Goal: Complete application form: Complete application form

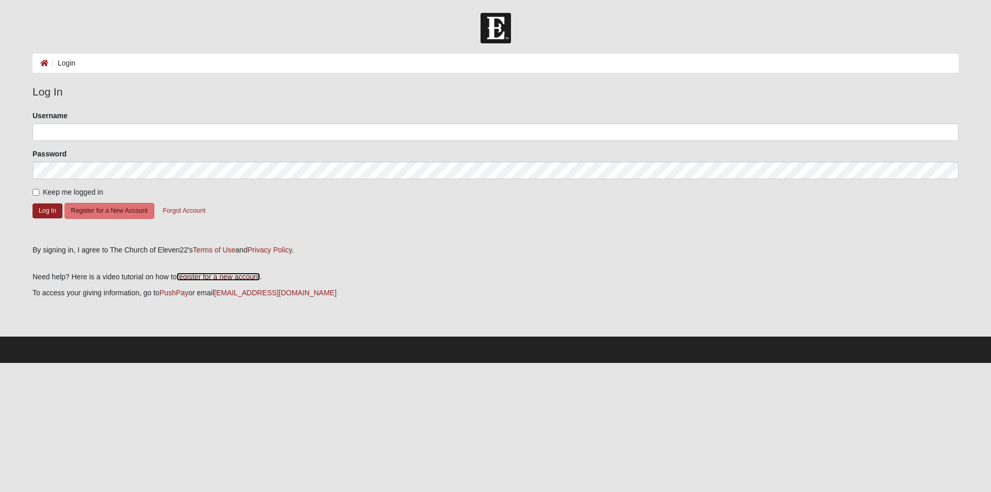
click at [217, 273] on link "register for a new account" at bounding box center [218, 277] width 83 height 8
click at [105, 210] on button "Register for a New Account" at bounding box center [110, 211] width 90 height 16
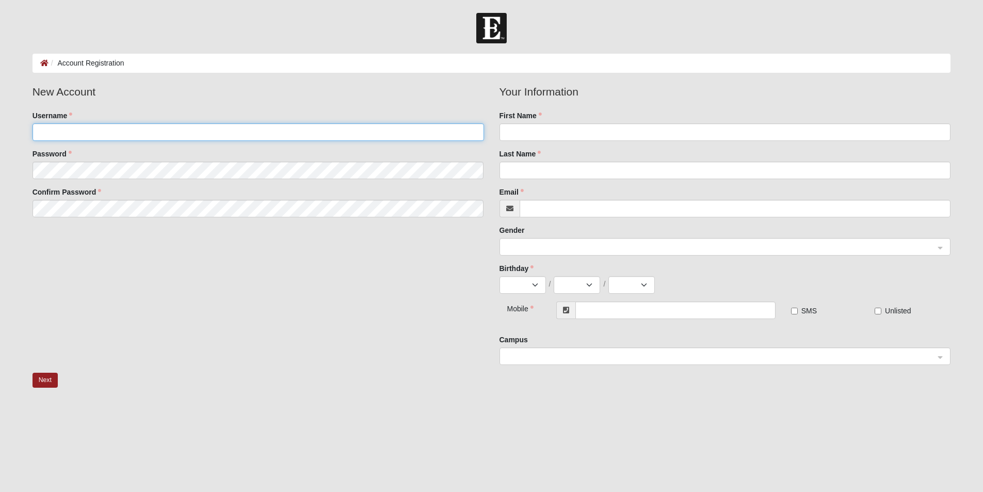
click at [164, 131] on input "Username" at bounding box center [259, 132] width 452 height 18
type input "[PERSON_NAME][EMAIL_ADDRESS][PERSON_NAME][DOMAIN_NAME]"
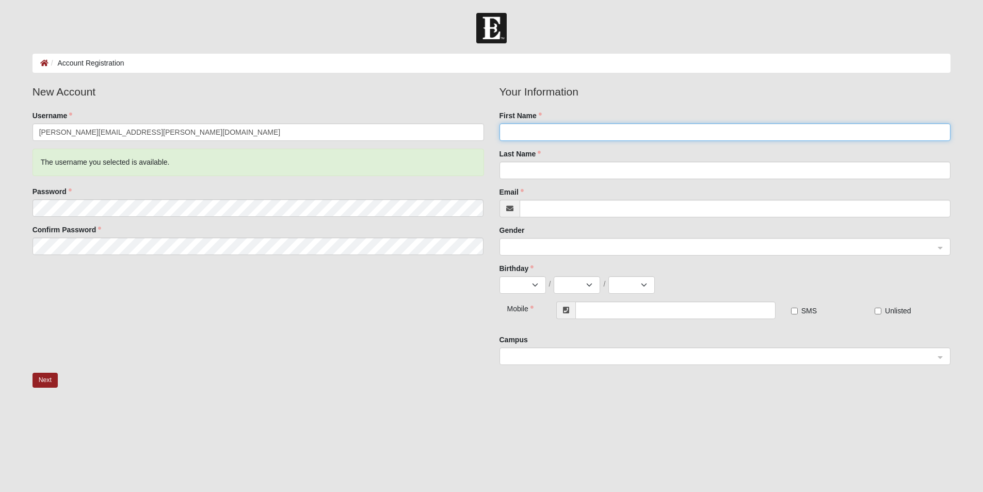
click at [554, 129] on input "First Name" at bounding box center [726, 132] width 452 height 18
type input "[PERSON_NAME]"
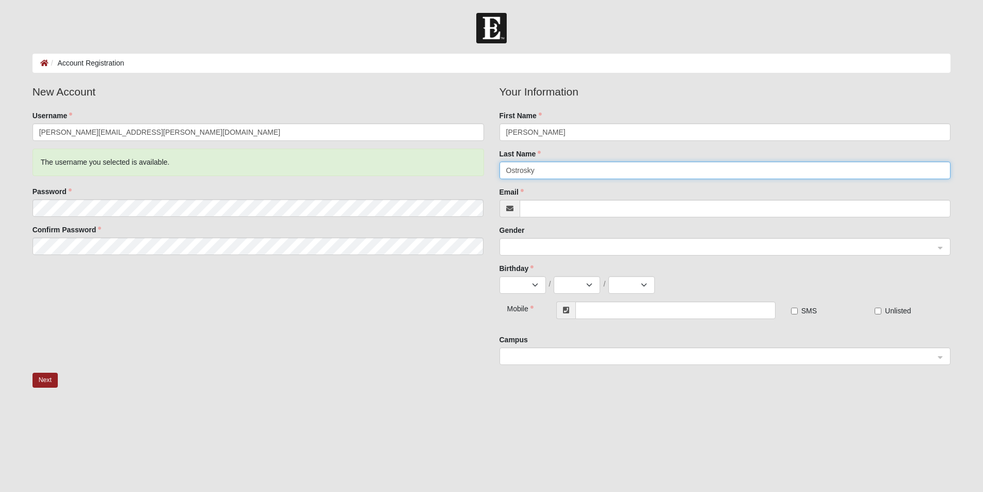
type input "Ostrosky"
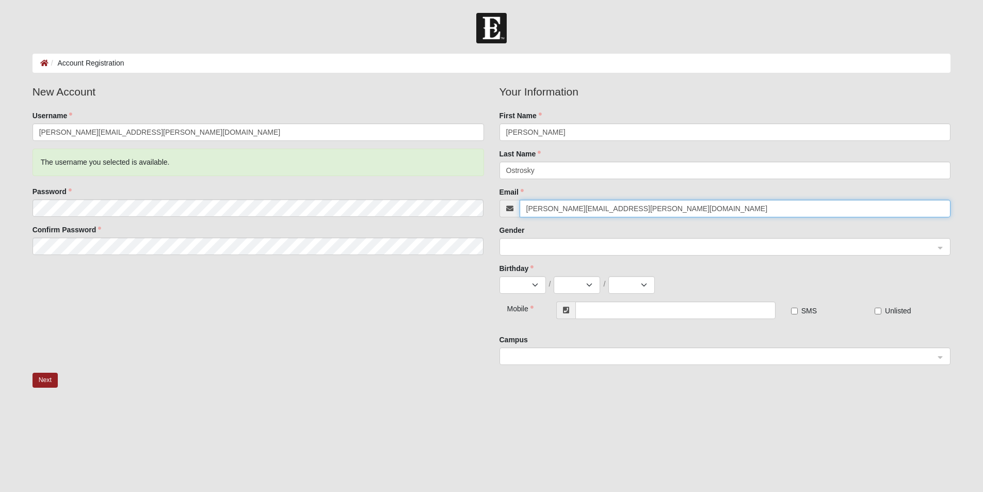
type input "[PERSON_NAME][EMAIL_ADDRESS][PERSON_NAME][DOMAIN_NAME]"
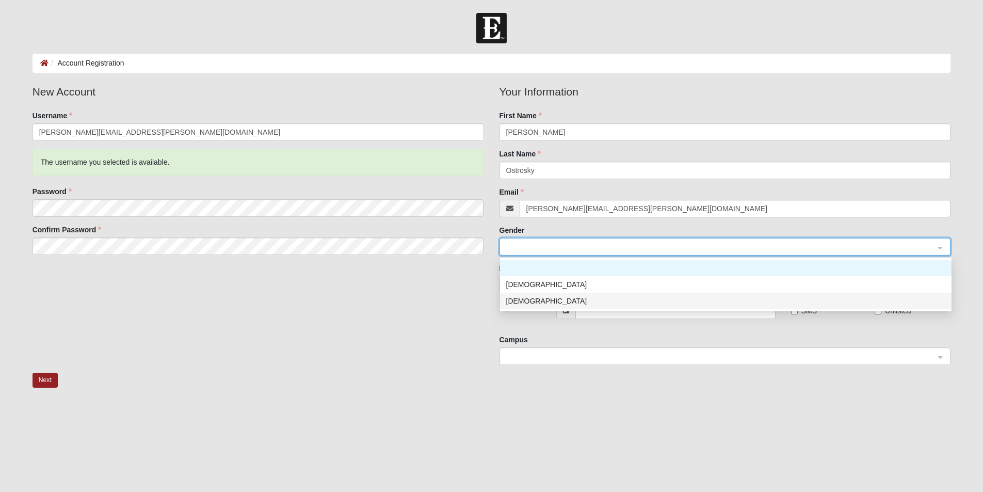
click at [521, 301] on div "Female" at bounding box center [725, 300] width 439 height 11
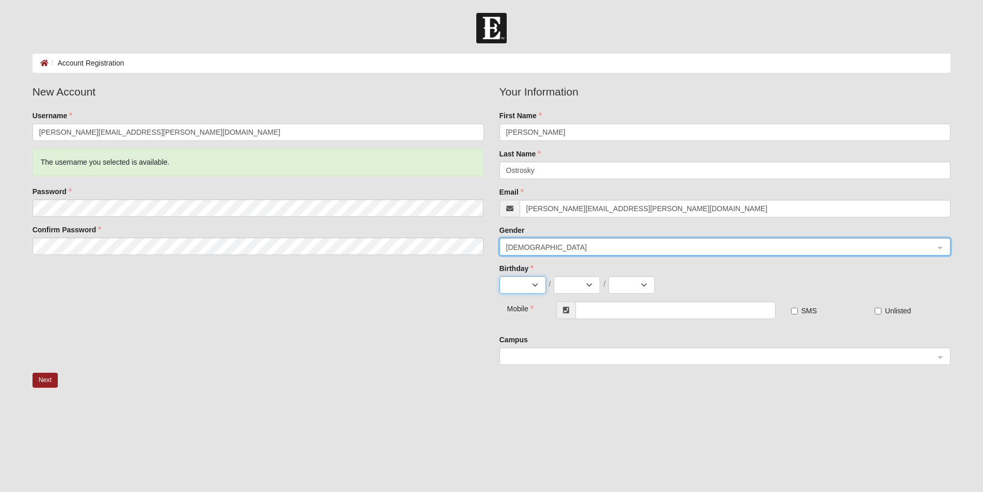
click at [537, 290] on select "Jan Feb Mar Apr May Jun Jul Aug Sep Oct Nov Dec" at bounding box center [523, 285] width 46 height 18
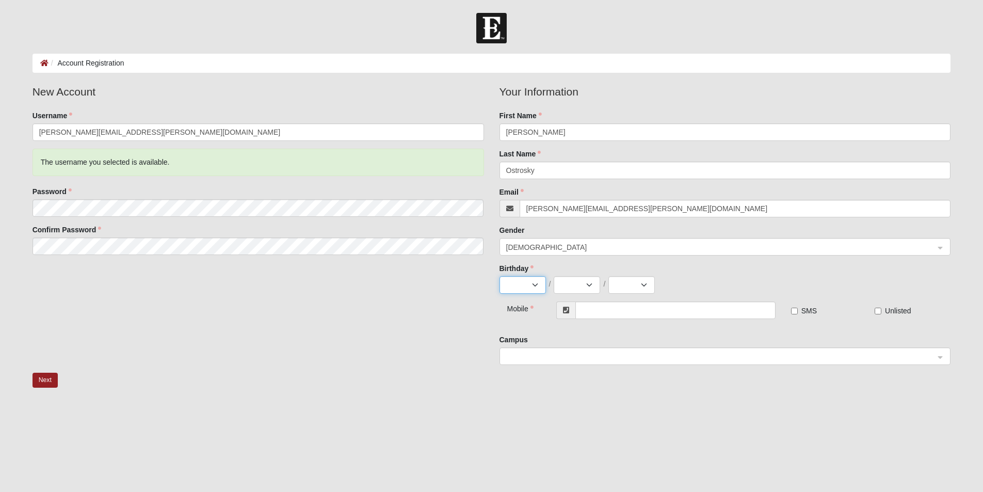
select select "5"
click at [500, 276] on select "Jan Feb Mar Apr May Jun Jul Aug Sep Oct Nov Dec" at bounding box center [523, 285] width 46 height 18
click at [591, 282] on select "1 2 3 4 5 6 7 8 9 10 11 12 13 14 15 16 17 18 19 20 21 22 23 24 25 26 27 28 29 3…" at bounding box center [577, 285] width 46 height 18
select select "26"
click at [554, 276] on select "1 2 3 4 5 6 7 8 9 10 11 12 13 14 15 16 17 18 19 20 21 22 23 24 25 26 27 28 29 3…" at bounding box center [577, 285] width 46 height 18
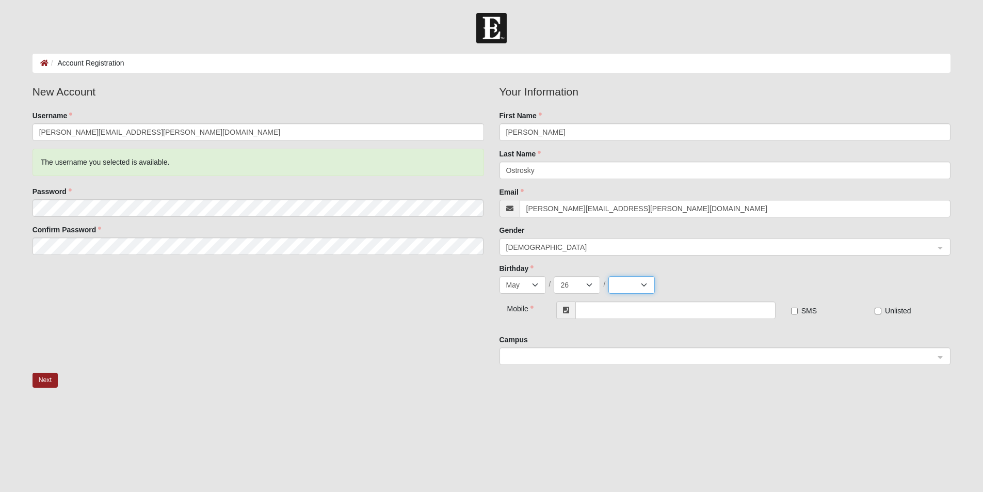
click at [646, 285] on select "2025 2024 2023 2022 2021 2020 2019 2018 2017 2016 2015 2014 2013 2012 2011 2010…" at bounding box center [632, 285] width 46 height 18
select select "1958"
click at [609, 276] on select "2025 2024 2023 2022 2021 2020 2019 2018 2017 2016 2015 2014 2013 2012 2011 2010…" at bounding box center [632, 285] width 46 height 18
click at [679, 311] on input "text" at bounding box center [676, 310] width 200 height 18
click at [663, 356] on span at bounding box center [720, 356] width 429 height 11
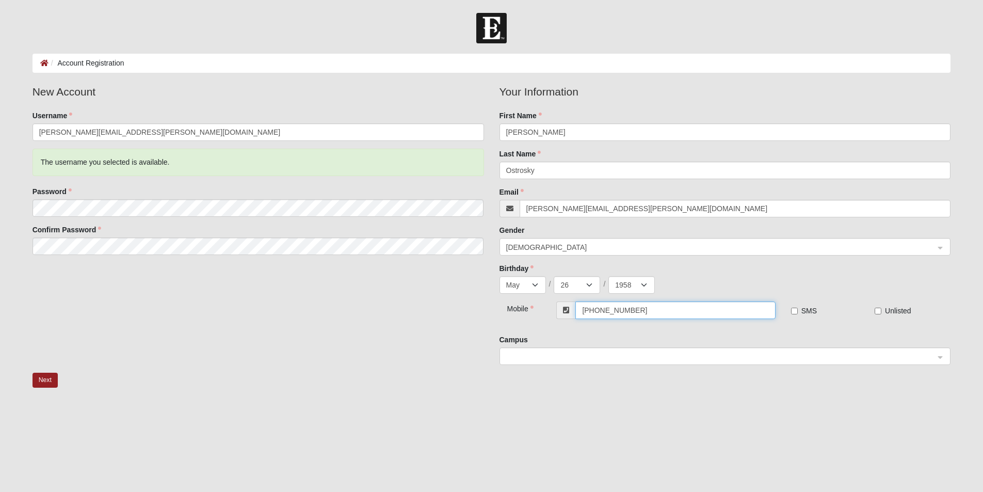
type input "[PHONE_NUMBER]"
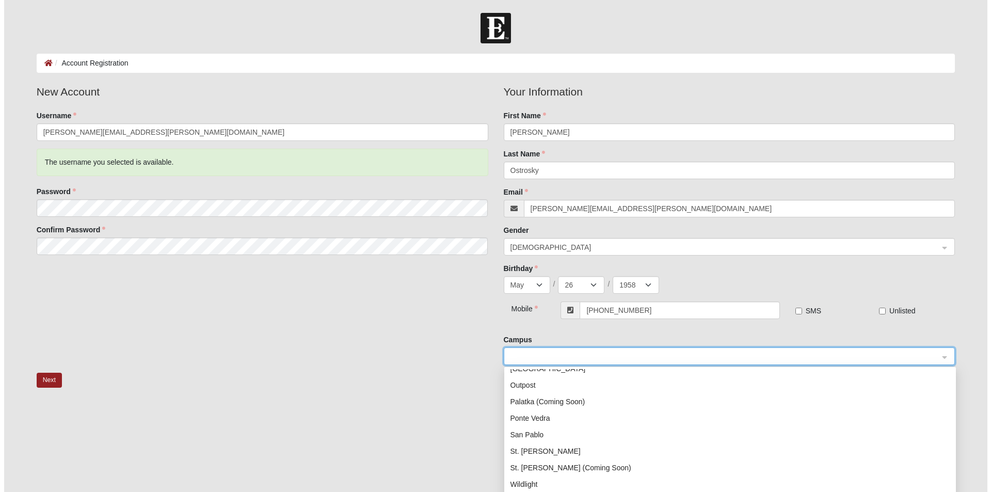
scroll to position [132, 0]
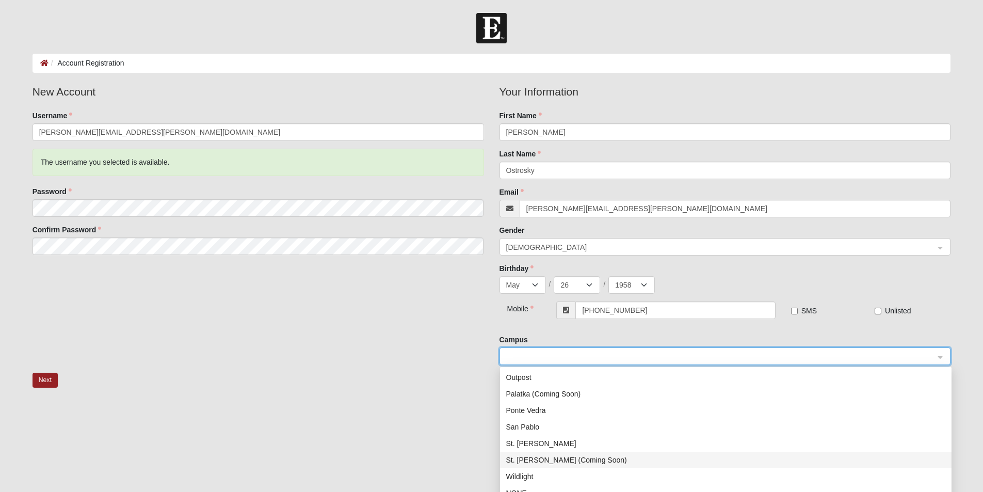
click at [585, 464] on div "St. [PERSON_NAME] (Coming Soon)" at bounding box center [725, 459] width 439 height 11
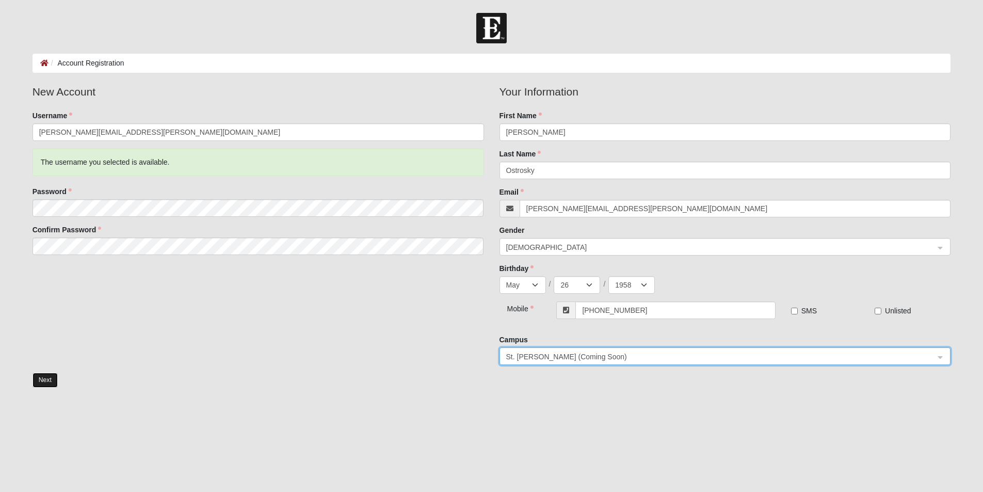
click at [45, 376] on button "Next" at bounding box center [45, 380] width 25 height 15
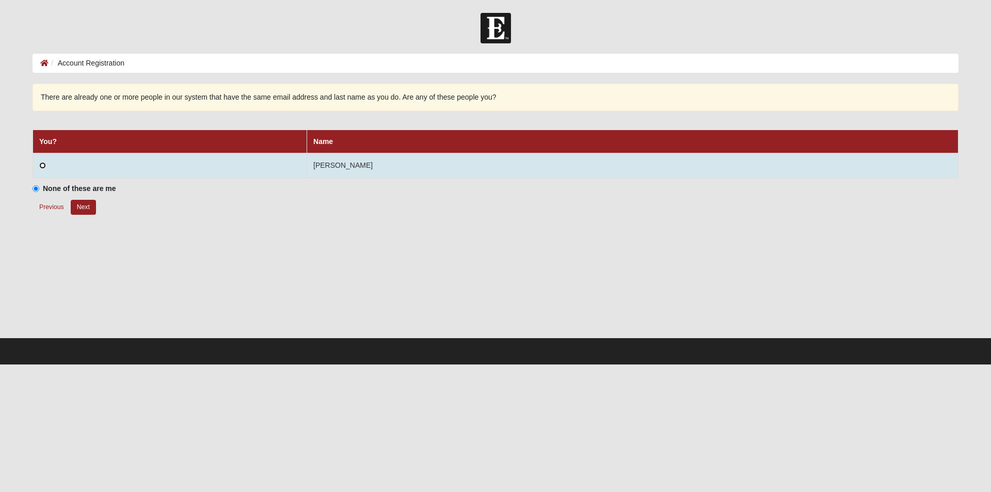
click at [42, 165] on input "radio" at bounding box center [42, 165] width 7 height 7
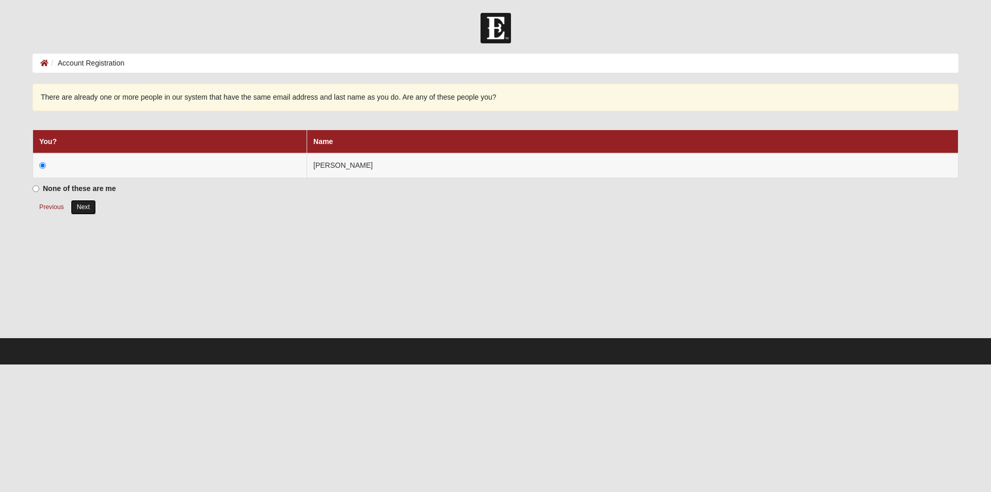
click at [83, 204] on button "Next" at bounding box center [83, 207] width 25 height 15
radio input "true"
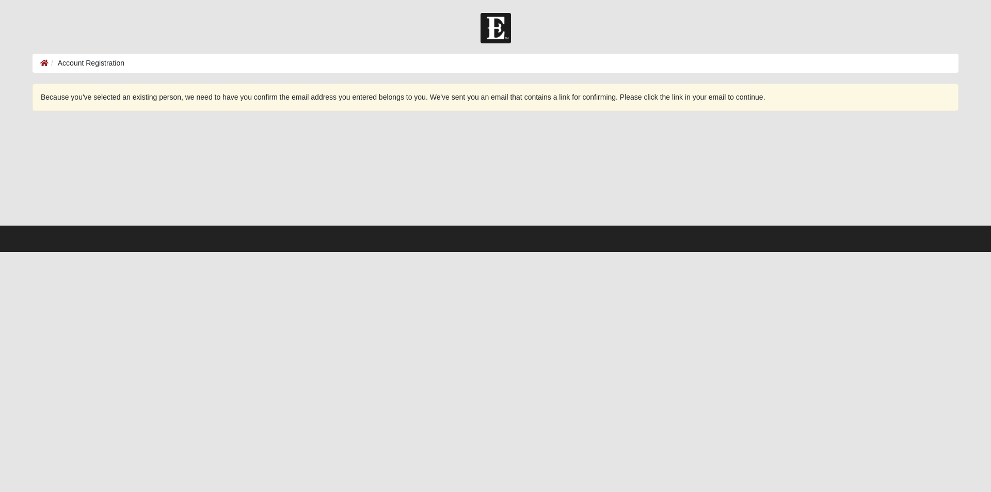
click at [491, 27] on img at bounding box center [496, 28] width 30 height 30
click at [502, 26] on img at bounding box center [496, 28] width 30 height 30
click at [497, 27] on img at bounding box center [496, 28] width 30 height 30
click at [44, 64] on icon at bounding box center [44, 62] width 8 height 7
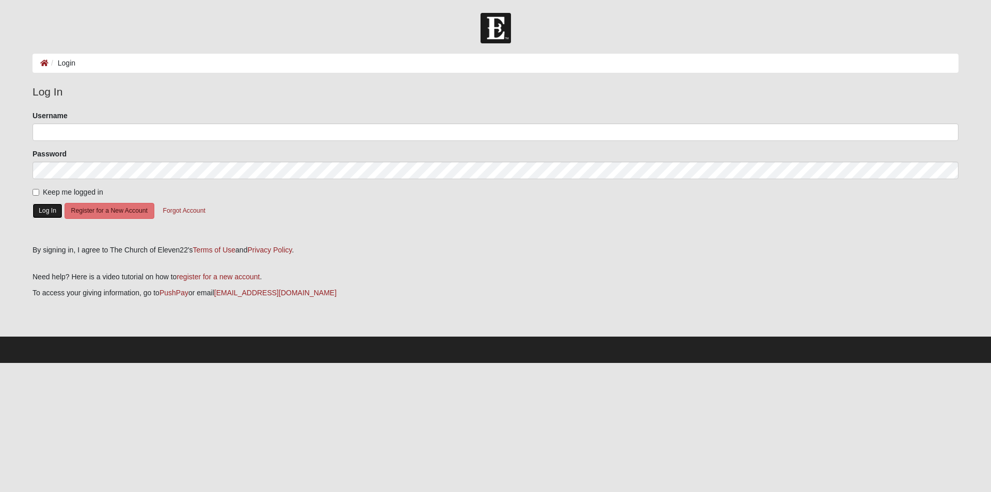
click at [46, 207] on button "Log In" at bounding box center [48, 210] width 30 height 15
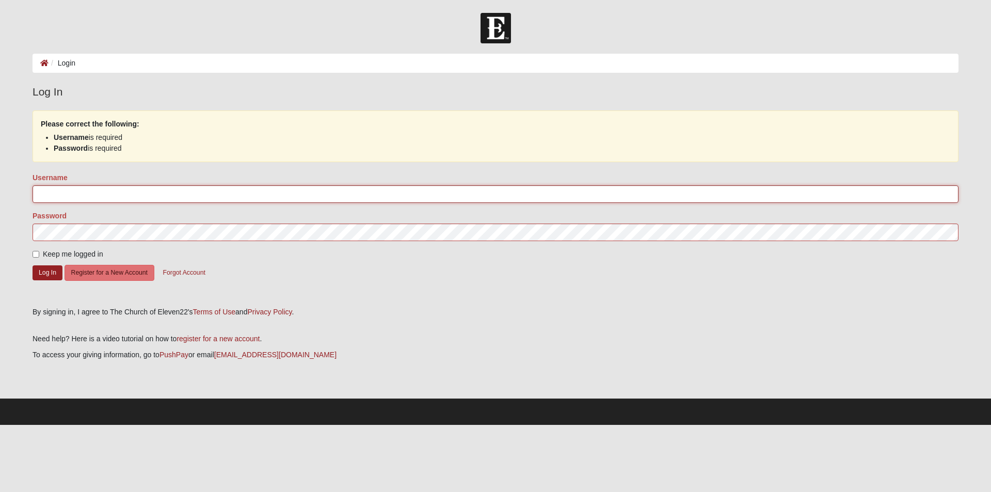
click at [143, 190] on input "Username" at bounding box center [496, 194] width 926 height 18
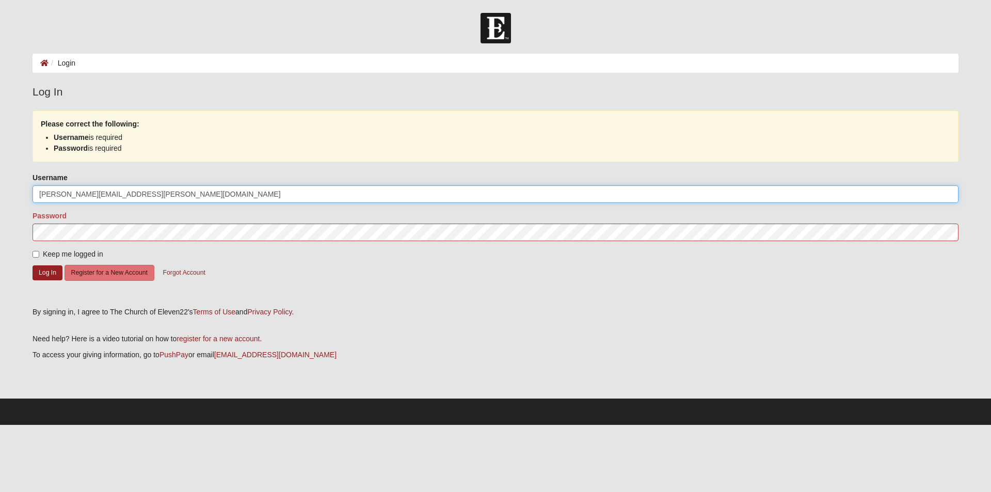
type input "[PERSON_NAME][EMAIL_ADDRESS][PERSON_NAME][DOMAIN_NAME]"
click at [34, 252] on input "Keep me logged in" at bounding box center [36, 254] width 7 height 7
checkbox input "true"
click at [42, 273] on button "Log In" at bounding box center [48, 272] width 30 height 15
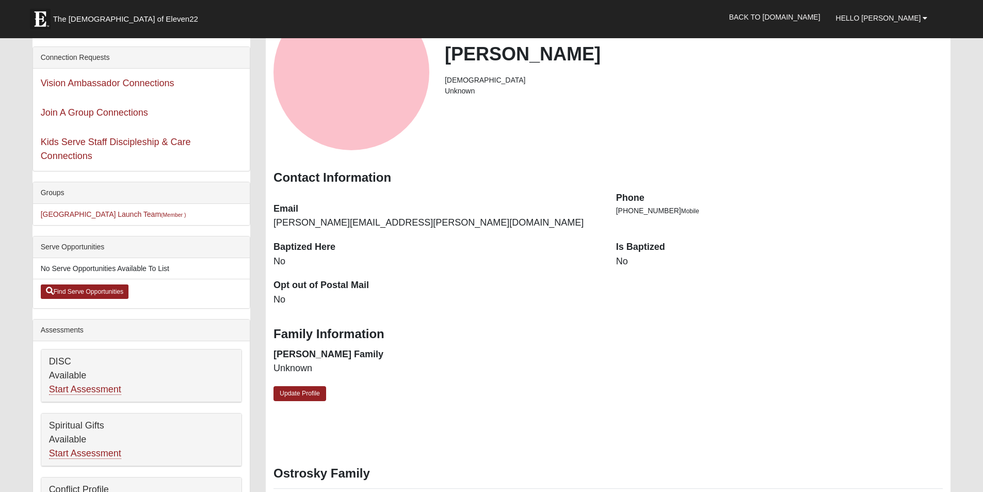
scroll to position [103, 0]
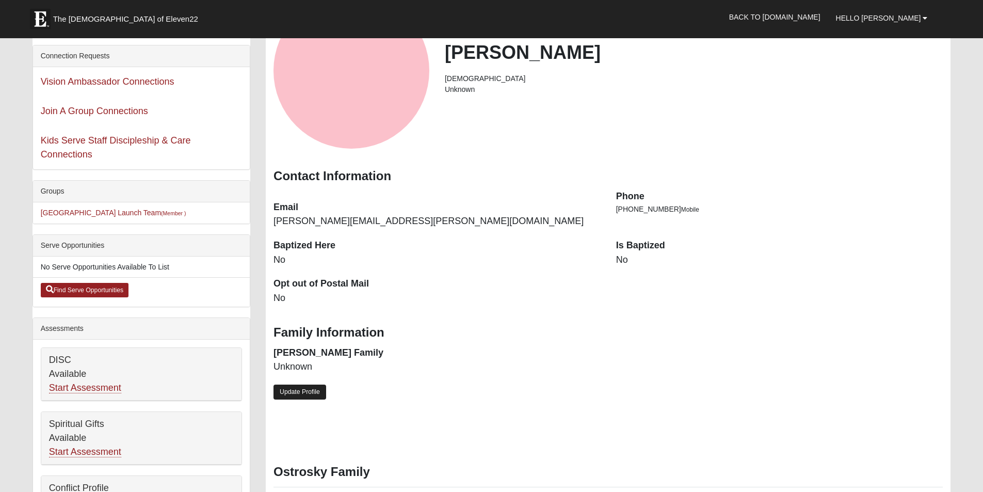
click at [295, 393] on link "Update Profile" at bounding box center [300, 392] width 53 height 15
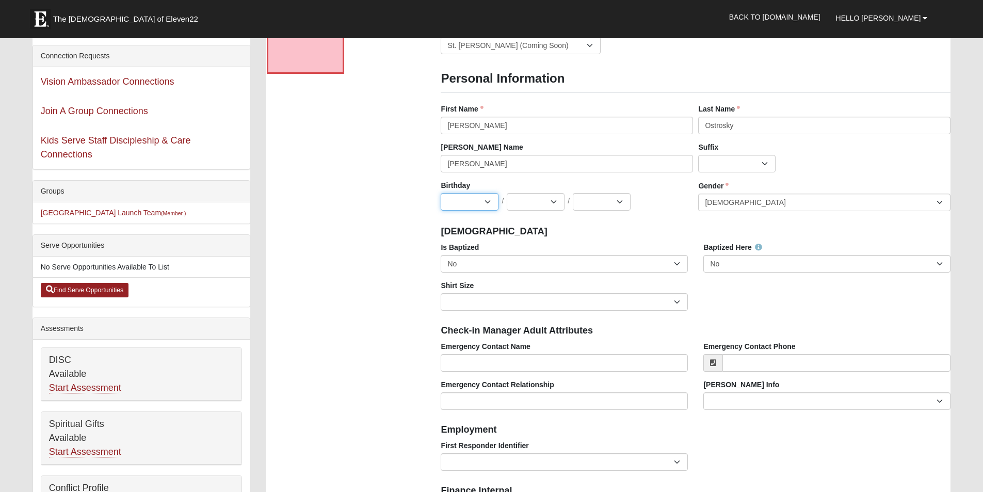
click at [486, 204] on select "Jan Feb Mar Apr May Jun [DATE] Aug Sep Oct Nov Dec" at bounding box center [470, 202] width 58 height 18
select select "5"
click at [441, 193] on select "Jan Feb Mar Apr May Jun [DATE] Aug Sep Oct Nov Dec" at bounding box center [470, 202] width 58 height 18
click at [552, 203] on select "1 2 3 4 5 6 7 8 9 10 11 12 13 14 15 16 17 18 19 20 21 22 23 24 25 26 27 28 29 3…" at bounding box center [536, 202] width 58 height 18
select select "26"
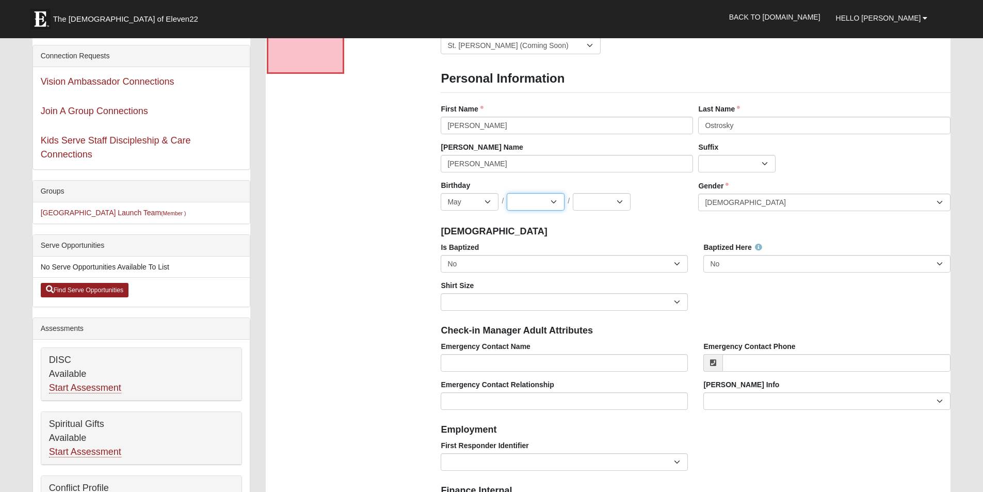
click at [507, 193] on select "1 2 3 4 5 6 7 8 9 10 11 12 13 14 15 16 17 18 19 20 21 22 23 24 25 26 27 28 29 3…" at bounding box center [536, 202] width 58 height 18
click at [620, 199] on select "2025 2024 2023 2022 2021 2020 2019 2018 2017 2016 2015 2014 2013 2012 2011 2010…" at bounding box center [602, 202] width 58 height 18
select select "1958"
click at [573, 193] on select "2025 2024 2023 2022 2021 2020 2019 2018 2017 2016 2015 2014 2013 2012 2011 2010…" at bounding box center [602, 202] width 58 height 18
click at [680, 268] on select "No Yes" at bounding box center [564, 264] width 247 height 18
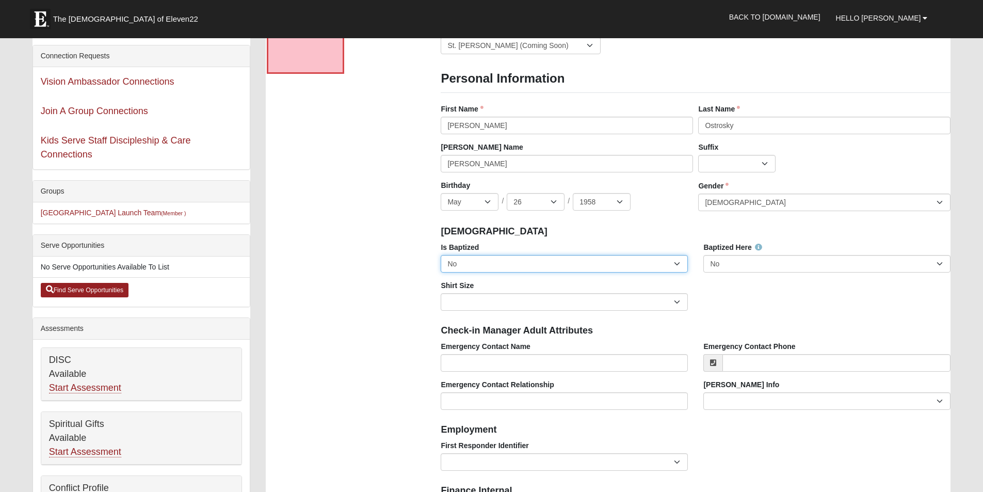
select select "True"
click at [441, 255] on select "No Yes" at bounding box center [564, 264] width 247 height 18
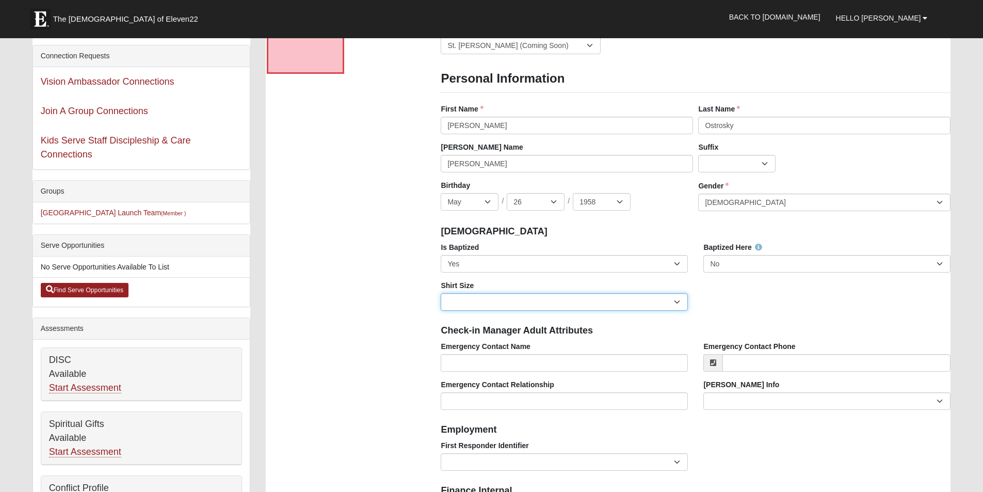
click at [674, 301] on select "Adult Small Adult Medium Adult Large Adult XL Adult XXL Adult 3XL Adult 4XL You…" at bounding box center [564, 302] width 247 height 18
select select "Adult XL"
click at [441, 293] on select "Adult Small Adult Medium Adult Large Adult XL Adult XXL Adult 3XL Adult 4XL You…" at bounding box center [564, 302] width 247 height 18
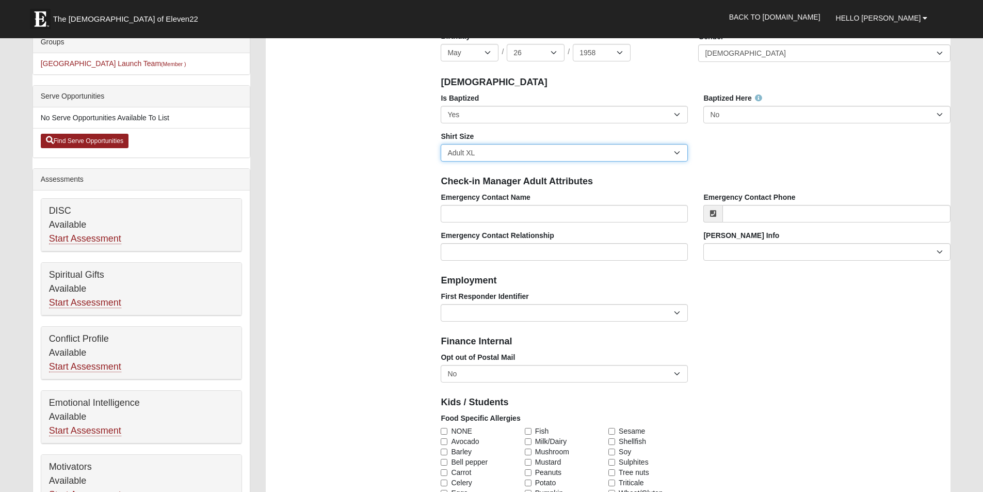
scroll to position [258, 0]
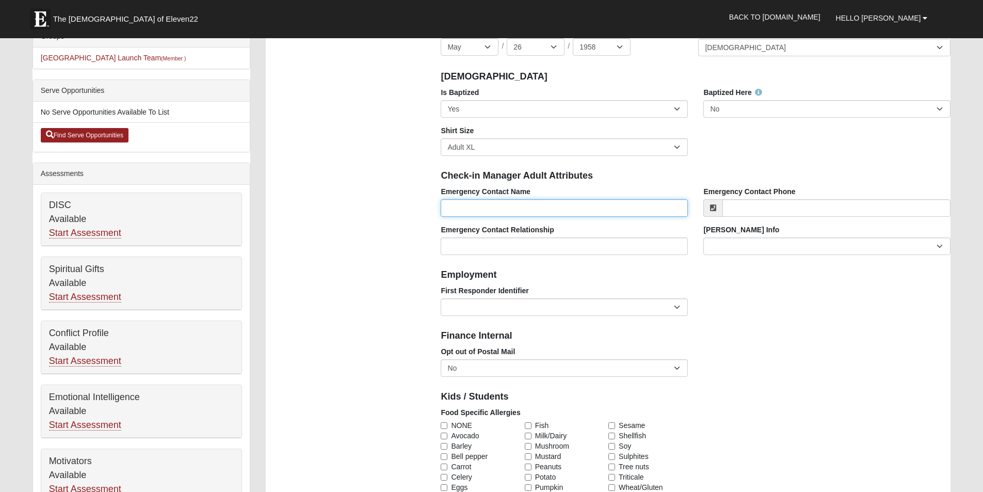
click at [585, 211] on input "Emergency Contact Name" at bounding box center [564, 208] width 247 height 18
type input "Todd Ostrosky"
type input "(321) 288-2310"
click at [755, 285] on div "First Responder Identifier EMT | Paramedic | Medical Firefighter | Fire Departm…" at bounding box center [695, 304] width 525 height 38
click at [602, 249] on input "Emergency Contact Relationship" at bounding box center [564, 246] width 247 height 18
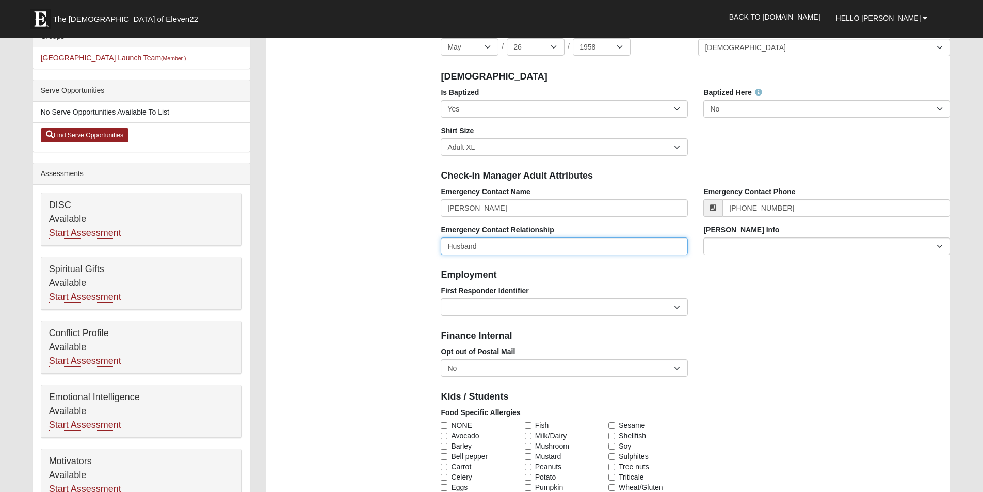
scroll to position [310, 0]
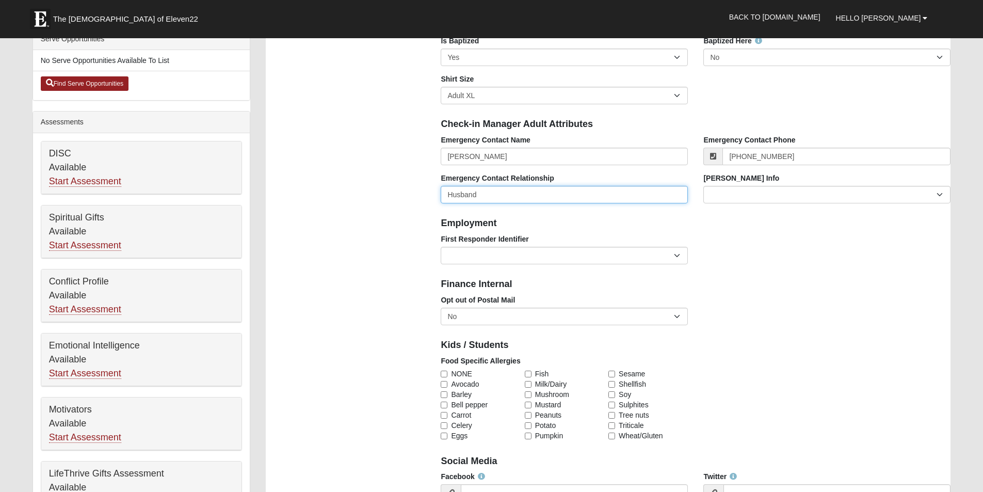
type input "Husband"
click at [677, 257] on select "EMT | Paramedic | Medical Firefighter | Fire Department Police Officer | Sherif…" at bounding box center [564, 256] width 247 height 18
click at [757, 266] on div "First Responder Identifier EMT | Paramedic | Medical Firefighter | Fire Departm…" at bounding box center [695, 253] width 525 height 38
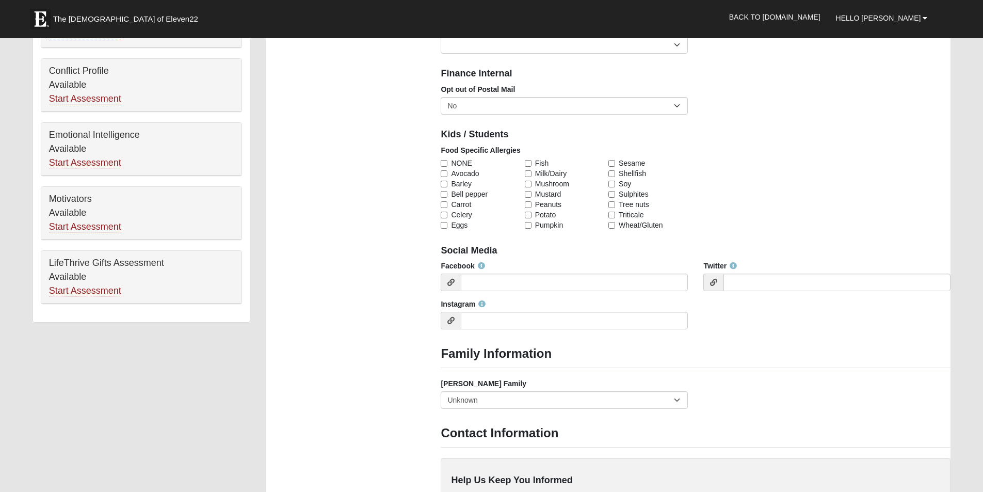
scroll to position [568, 0]
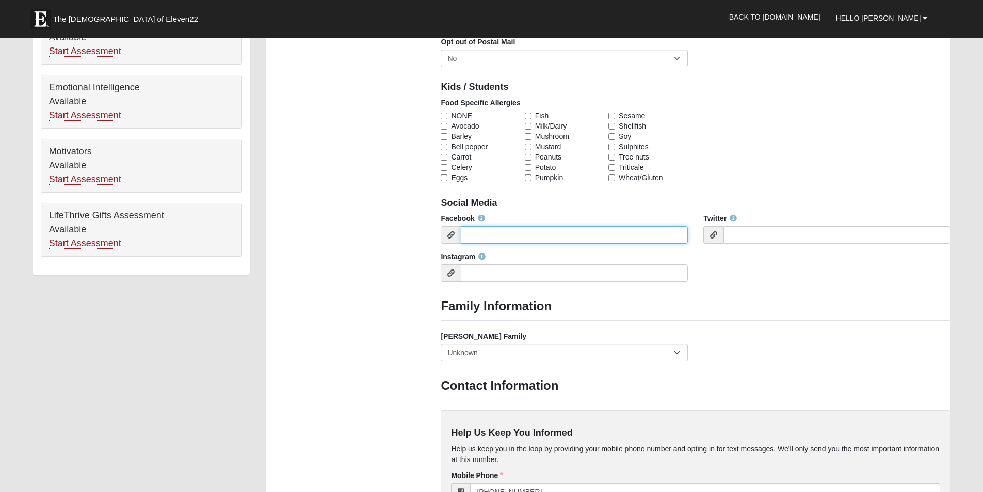
click at [520, 235] on input "Facebook" at bounding box center [574, 235] width 227 height 18
click at [755, 273] on div "Facebook Twitter Instagram" at bounding box center [695, 251] width 525 height 76
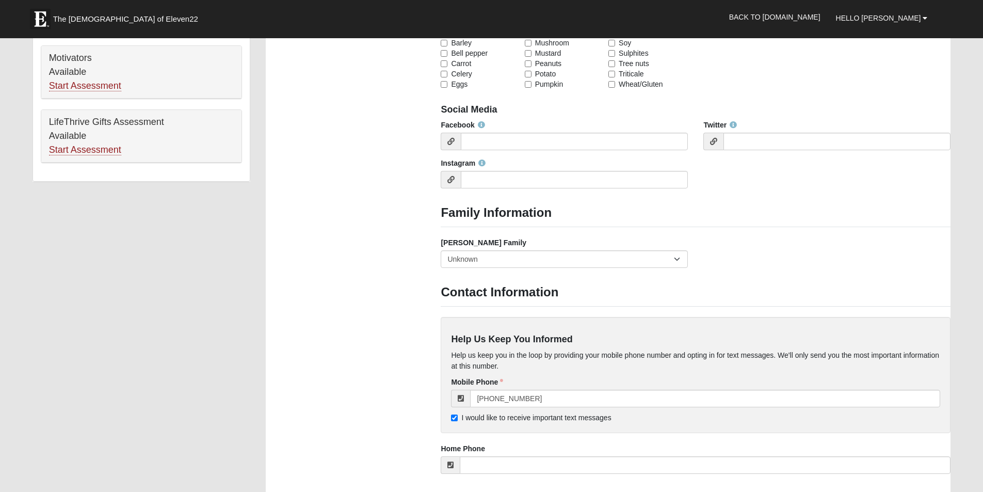
scroll to position [671, 0]
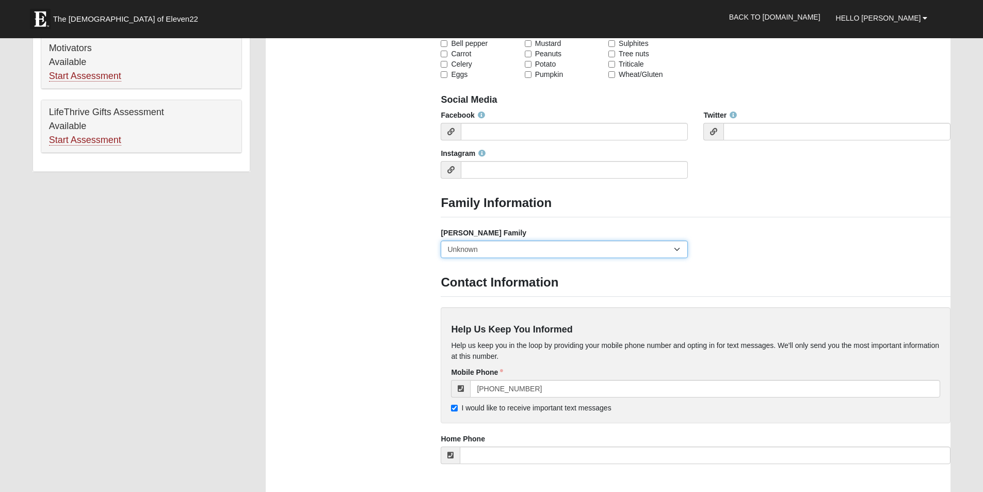
click at [679, 249] on select "Yes, we are a current foster family No, we are a former foster family No, we ha…" at bounding box center [564, 250] width 247 height 18
click at [742, 252] on div "Foster Family Yes, we are a current foster family No, we are a former foster fa…" at bounding box center [695, 247] width 525 height 38
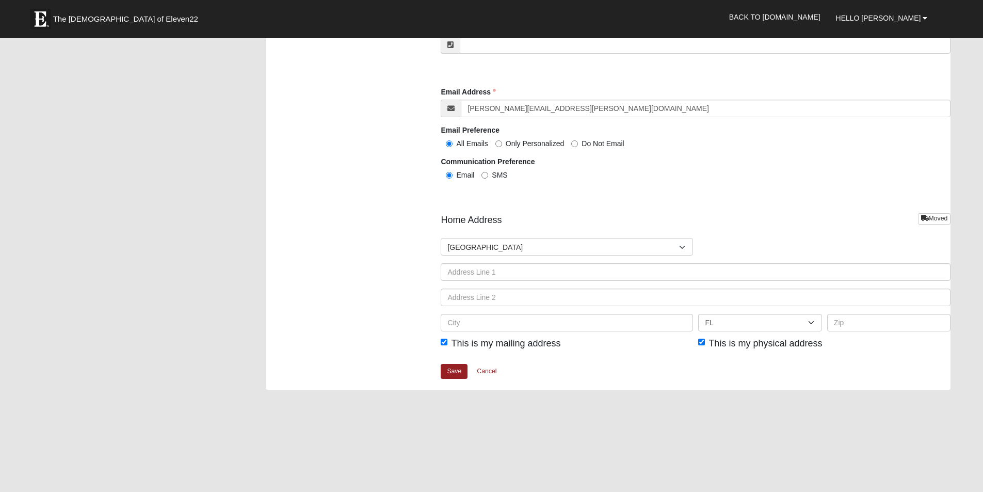
scroll to position [1084, 0]
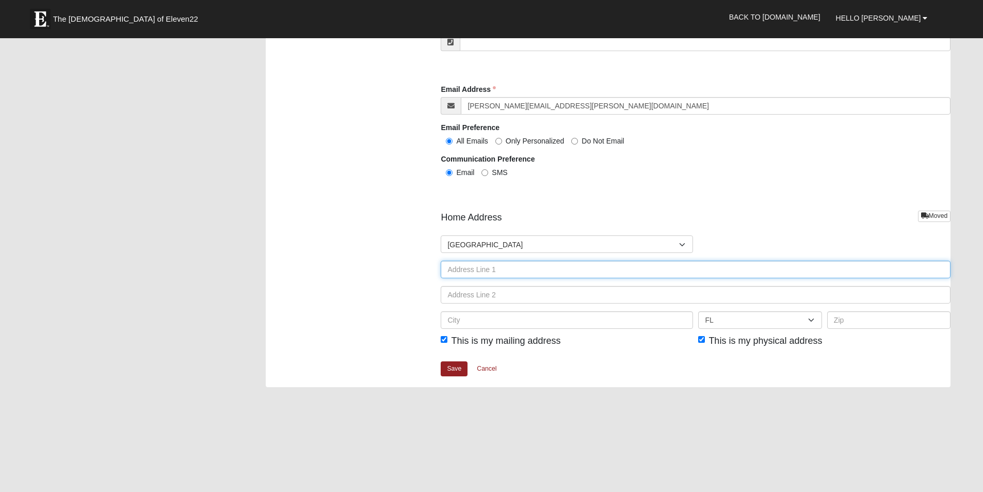
click at [704, 272] on input "text" at bounding box center [696, 270] width 510 height 18
type input "704 PULLMAN CIR"
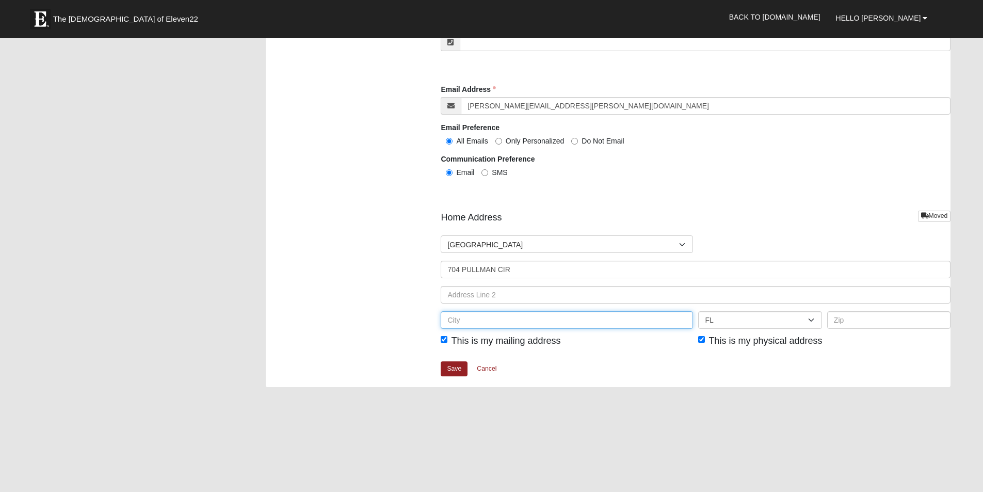
type input "SAINT AUGUSTINE"
type input "32084"
click at [454, 366] on link "Save" at bounding box center [454, 368] width 27 height 15
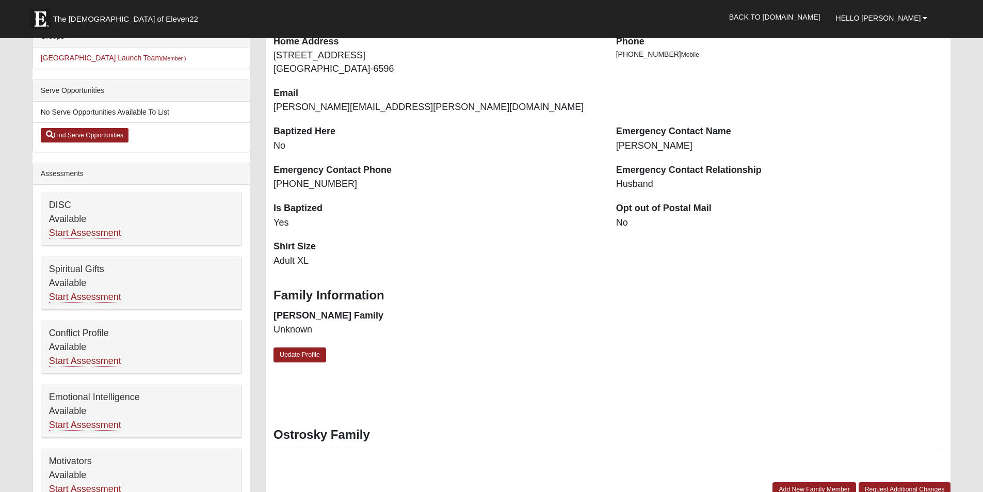
scroll to position [310, 0]
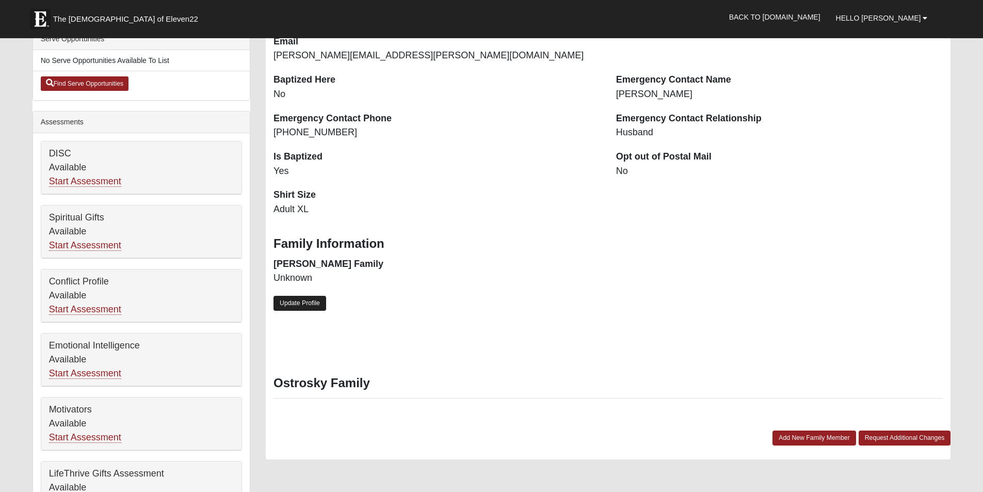
click at [297, 300] on link "Update Profile" at bounding box center [300, 303] width 53 height 15
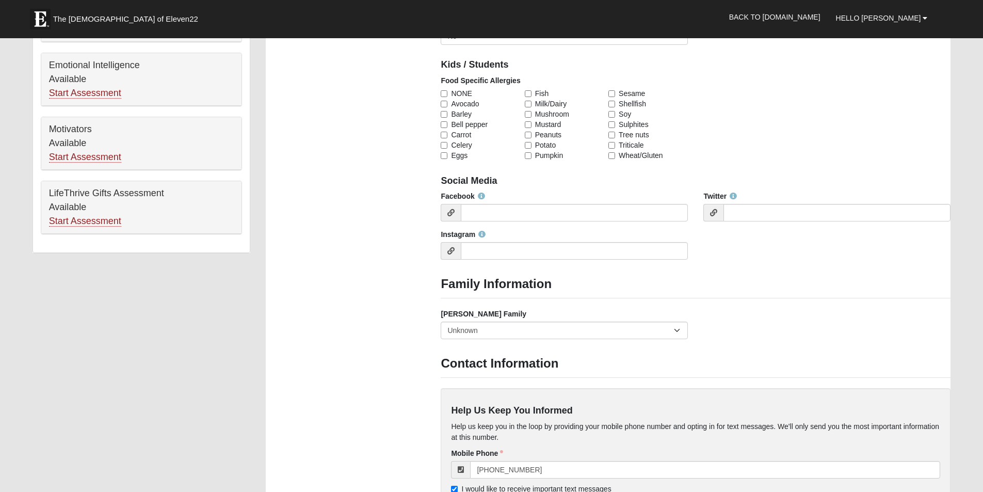
scroll to position [619, 0]
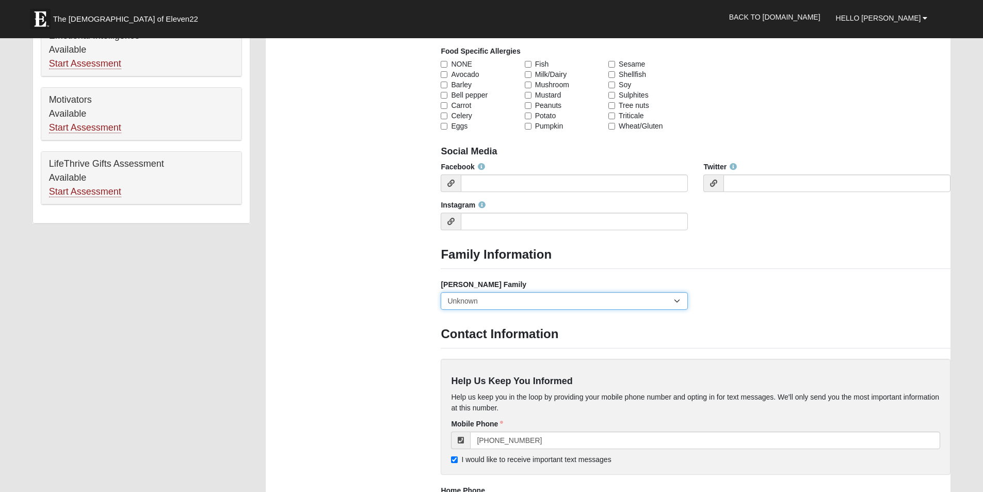
click at [678, 300] on select "Yes, we are a current [PERSON_NAME] family No, we are a former [PERSON_NAME] fa…" at bounding box center [564, 301] width 247 height 18
select select "2891"
click at [441, 292] on select "Yes, we are a current [PERSON_NAME] family No, we are a former [PERSON_NAME] fa…" at bounding box center [564, 301] width 247 height 18
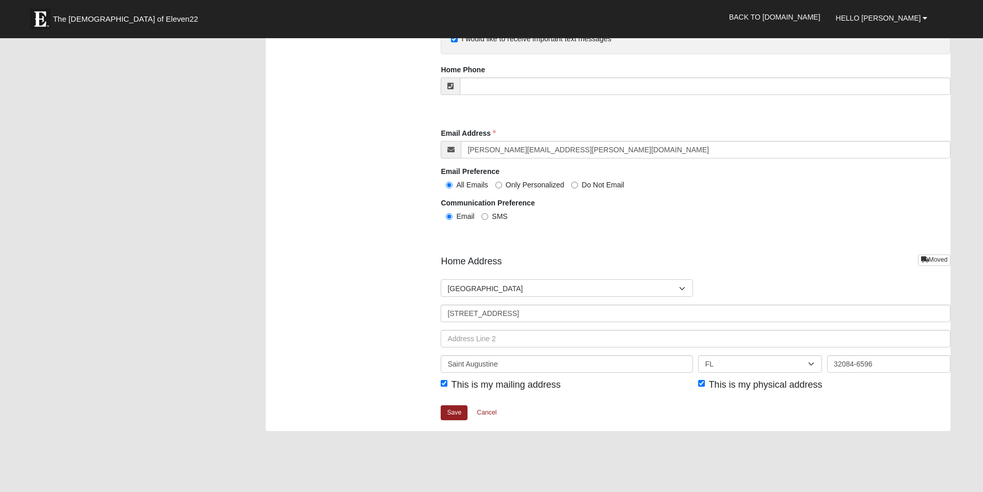
scroll to position [1084, 0]
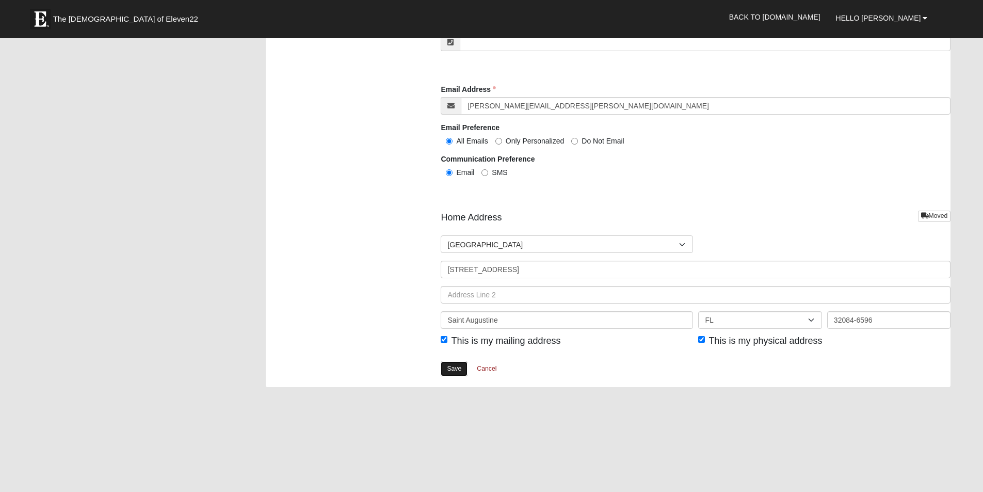
click at [456, 367] on link "Save" at bounding box center [454, 368] width 27 height 15
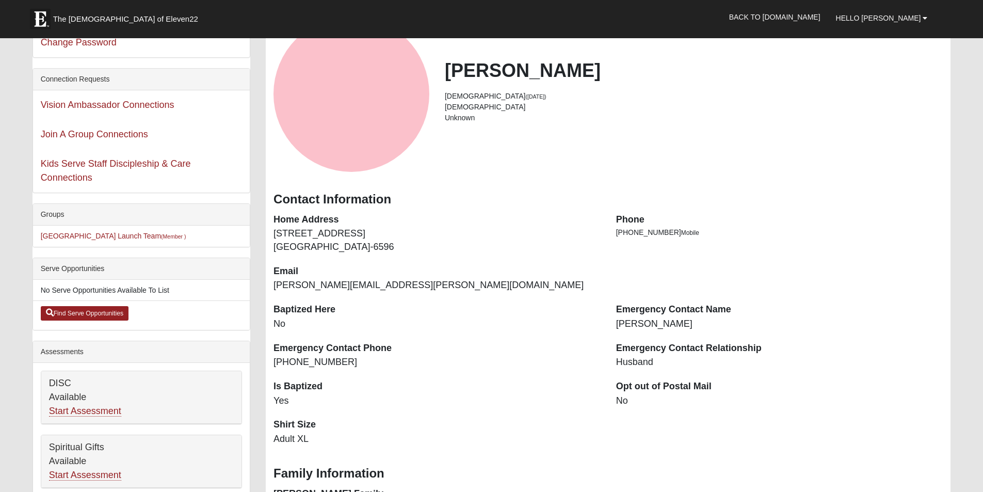
scroll to position [52, 0]
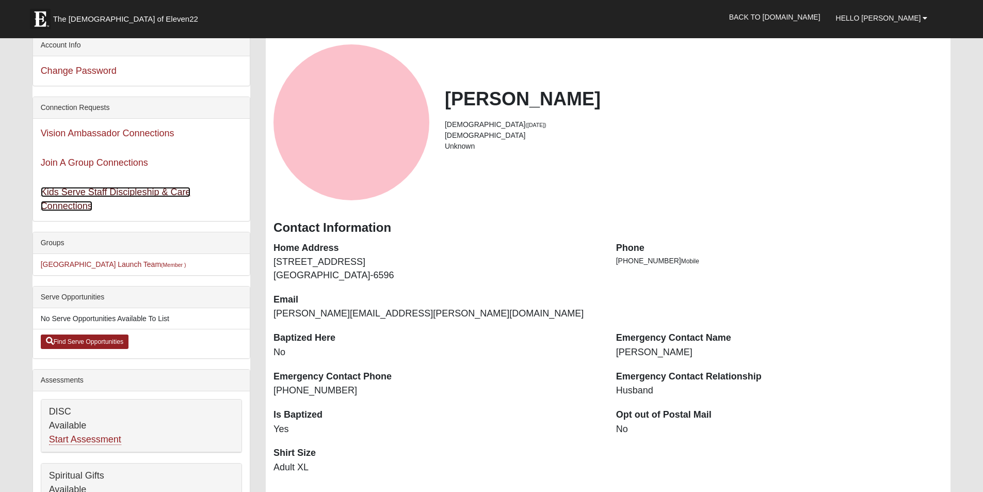
click at [103, 187] on link "Kids Serve Staff Discipleship & Care Connections" at bounding box center [116, 199] width 150 height 24
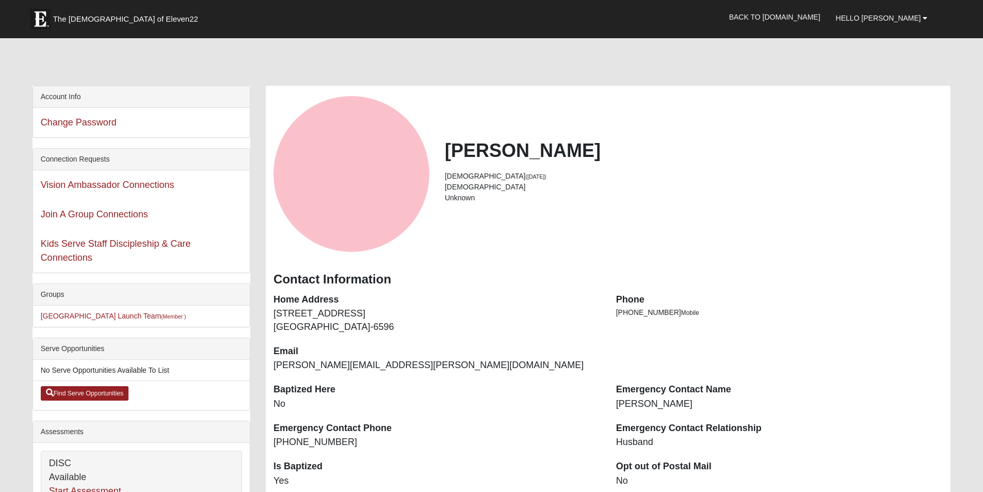
scroll to position [52, 0]
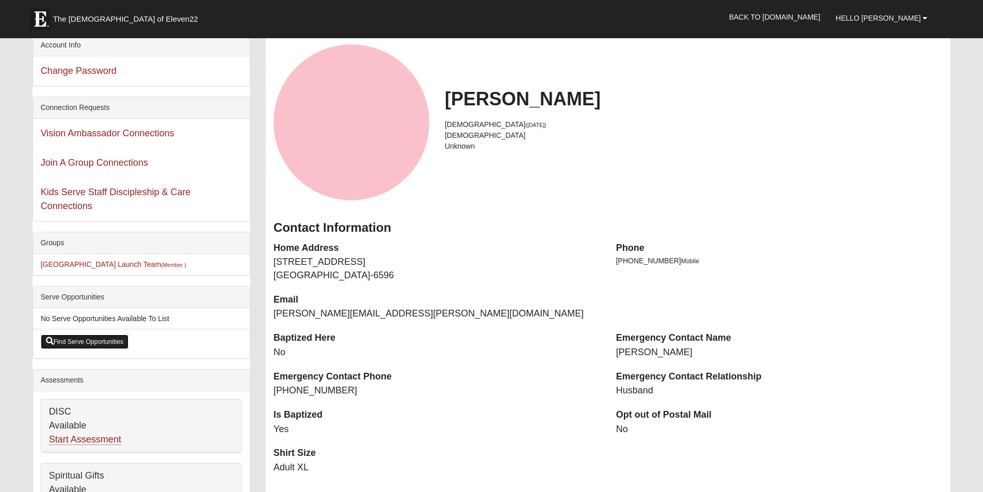
click at [100, 340] on link "Find Serve Opportunities" at bounding box center [85, 341] width 88 height 14
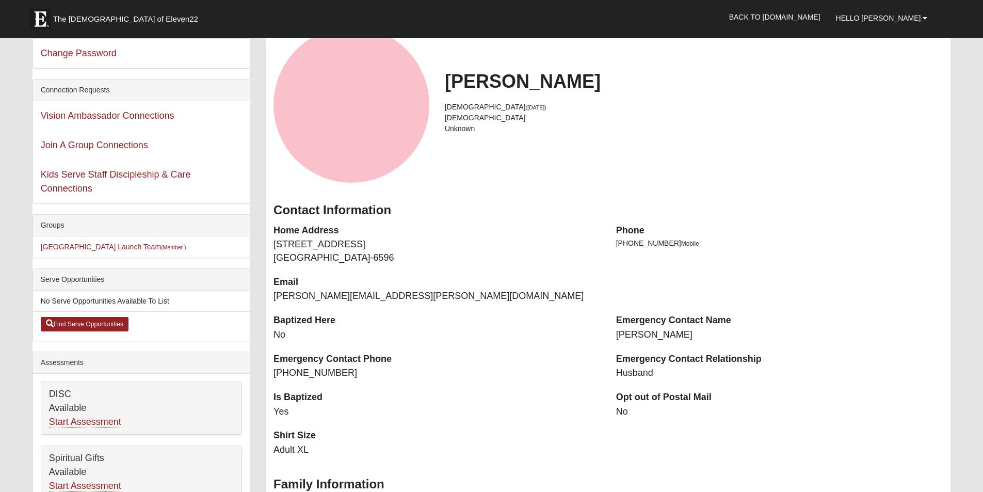
scroll to position [52, 0]
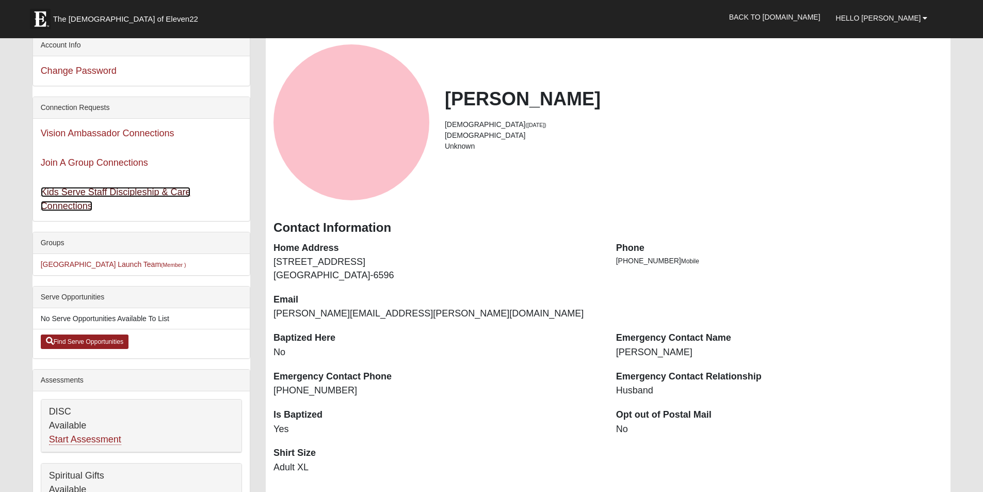
click at [68, 190] on link "Kids Serve Staff Discipleship & Care Connections" at bounding box center [116, 199] width 150 height 24
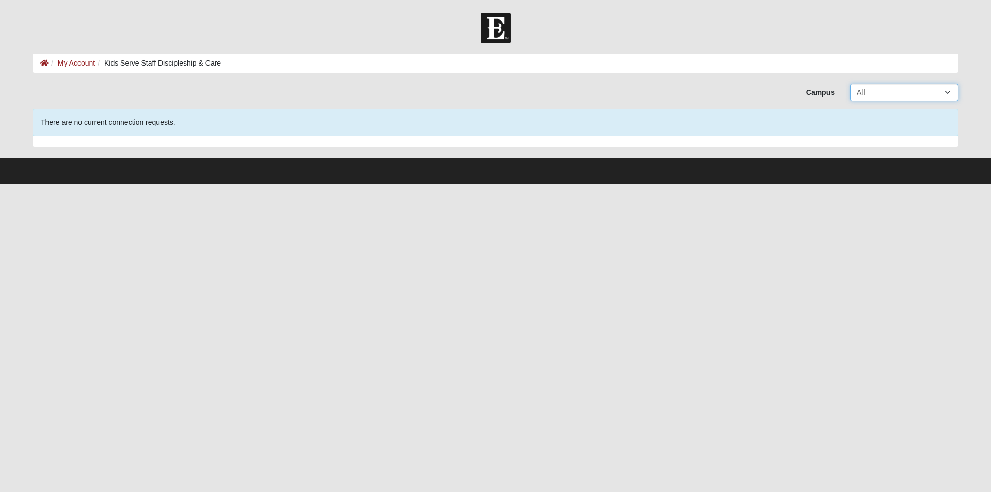
click at [949, 90] on select "All Arlington Baymeadows Eleven22 Online Fleming Island Jesup Mandarin North Ja…" at bounding box center [904, 93] width 108 height 18
select select "19"
click at [850, 84] on select "All Arlington Baymeadows Eleven22 Online Fleming Island Jesup Mandarin North Ja…" at bounding box center [904, 93] width 108 height 18
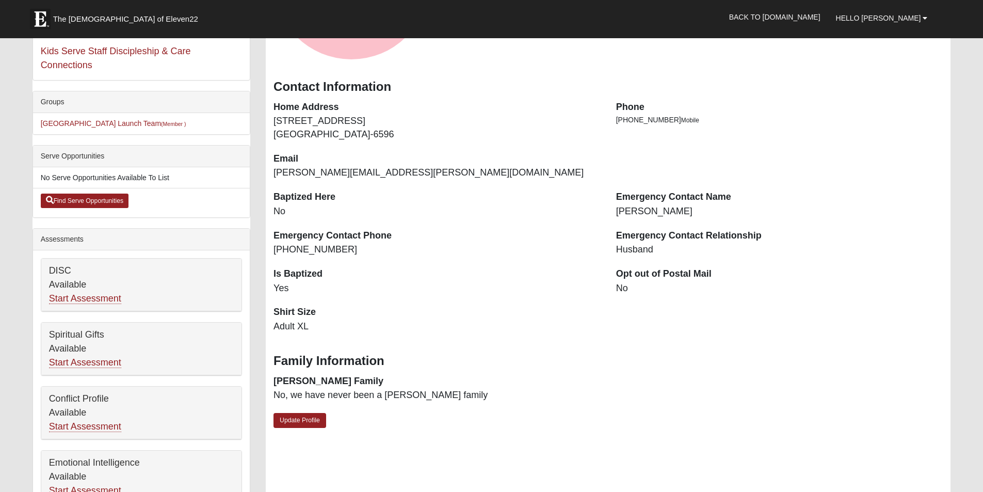
scroll to position [181, 0]
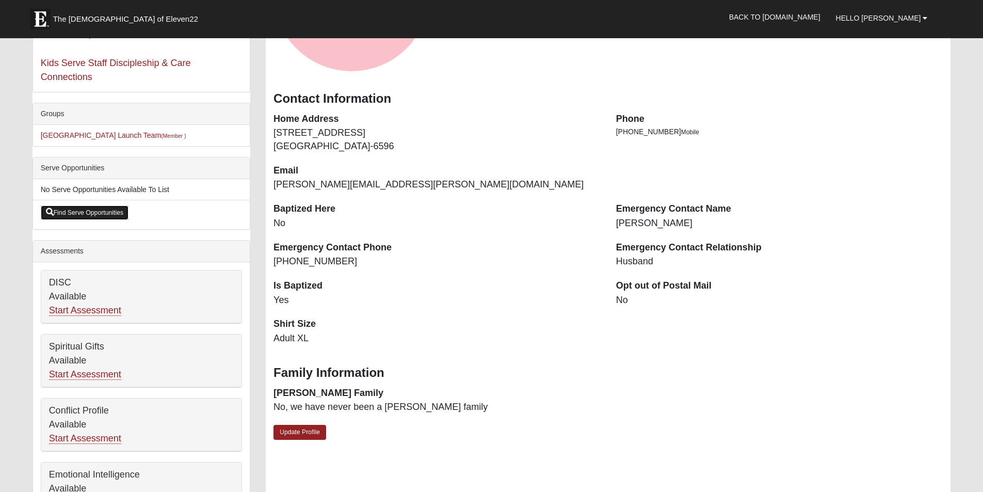
click at [100, 212] on link "Find Serve Opportunities" at bounding box center [85, 212] width 88 height 14
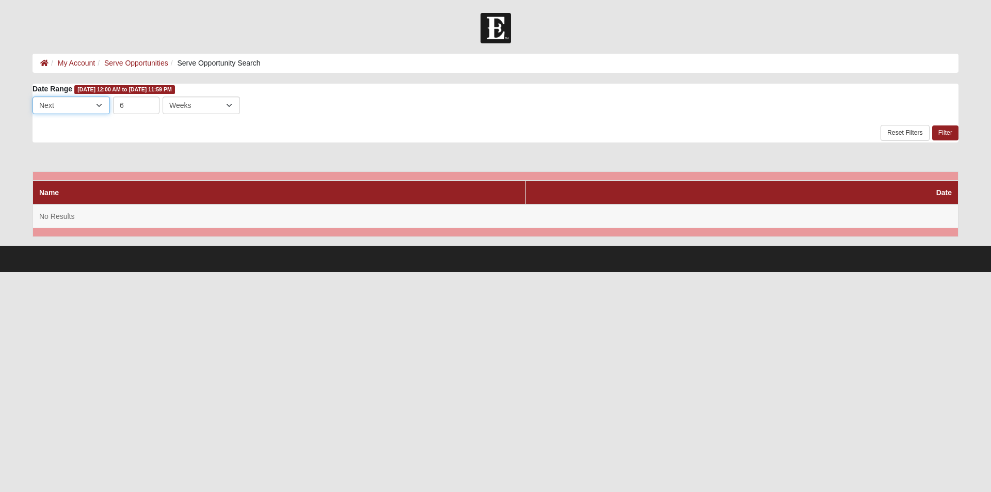
click at [97, 106] on select "Last Next" at bounding box center [71, 106] width 77 height 18
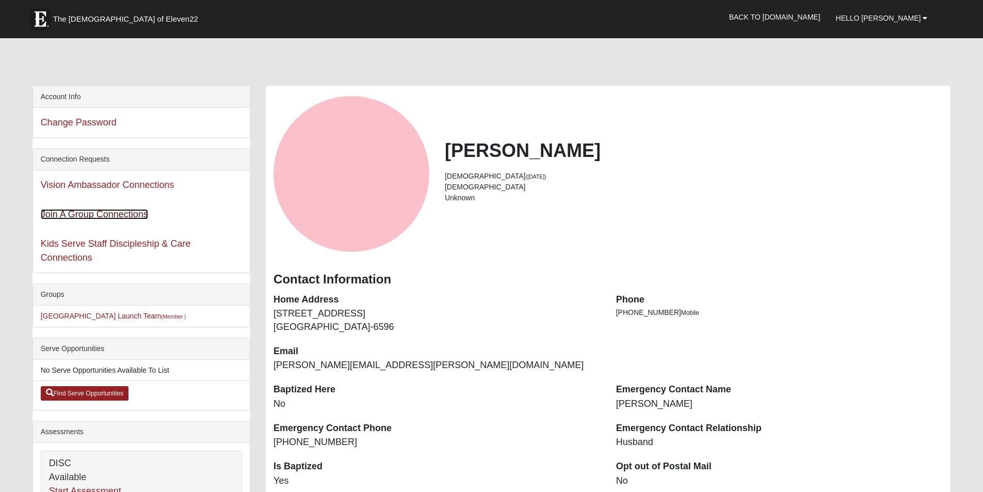
click at [117, 215] on link "Join A Group Connections" at bounding box center [94, 214] width 107 height 10
click at [928, 21] on b at bounding box center [925, 17] width 5 height 7
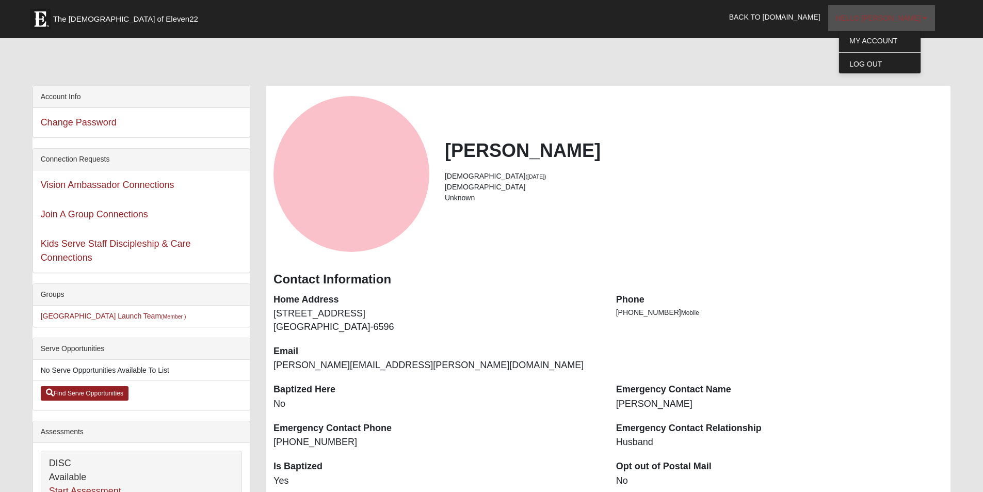
click at [928, 21] on b at bounding box center [925, 17] width 5 height 7
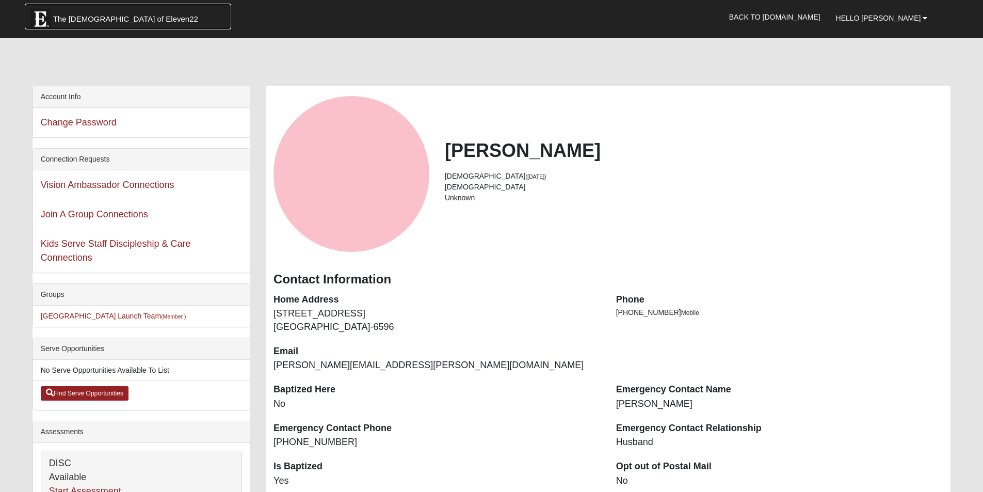
click at [62, 18] on span "The [DEMOGRAPHIC_DATA] of Eleven22" at bounding box center [125, 19] width 145 height 10
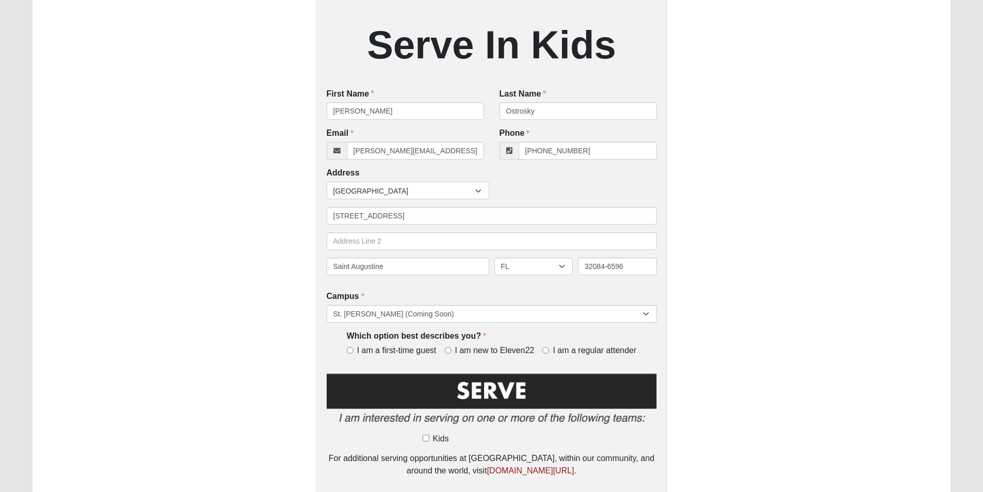
scroll to position [206, 0]
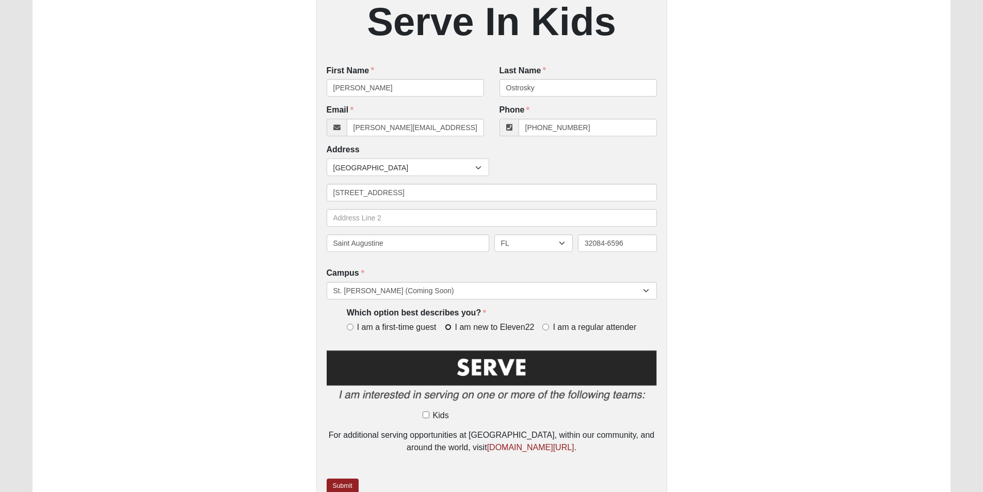
click at [445, 327] on input "I am new to Eleven22" at bounding box center [448, 327] width 7 height 7
radio input "true"
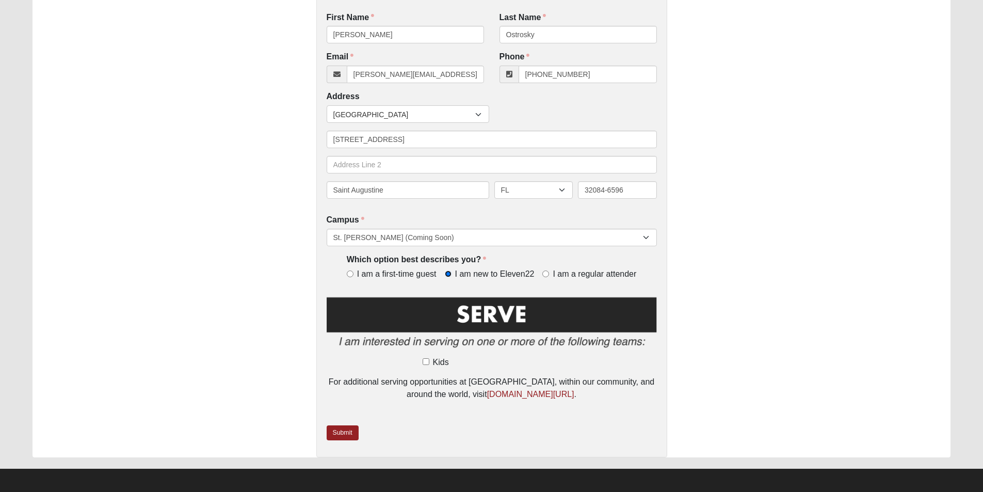
scroll to position [263, 0]
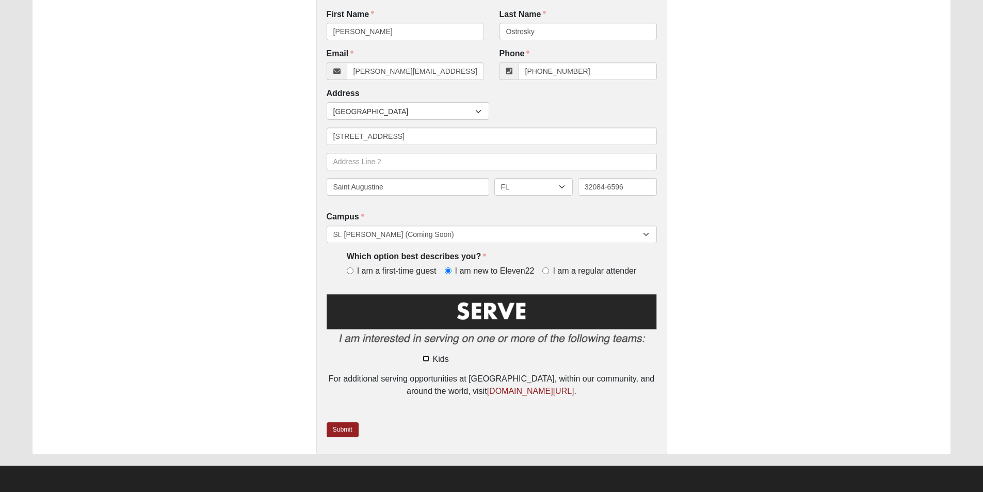
click at [424, 358] on input "Kids" at bounding box center [426, 358] width 7 height 7
checkbox input "true"
click at [339, 430] on link "Submit" at bounding box center [343, 429] width 32 height 15
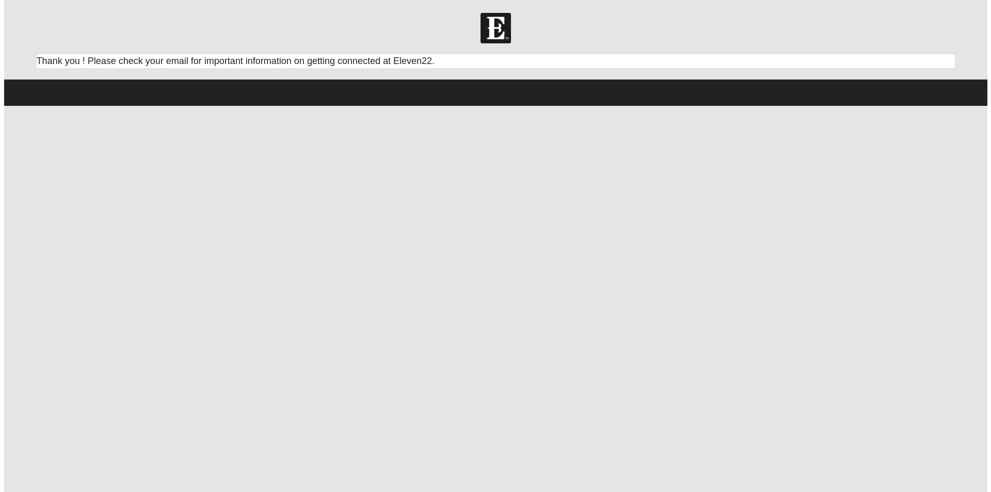
scroll to position [0, 0]
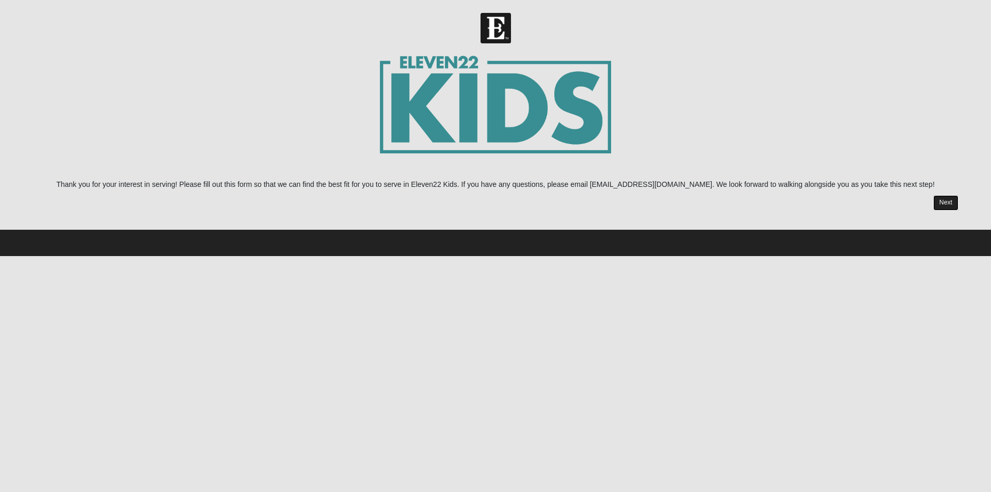
click at [950, 202] on link "Next" at bounding box center [945, 202] width 25 height 15
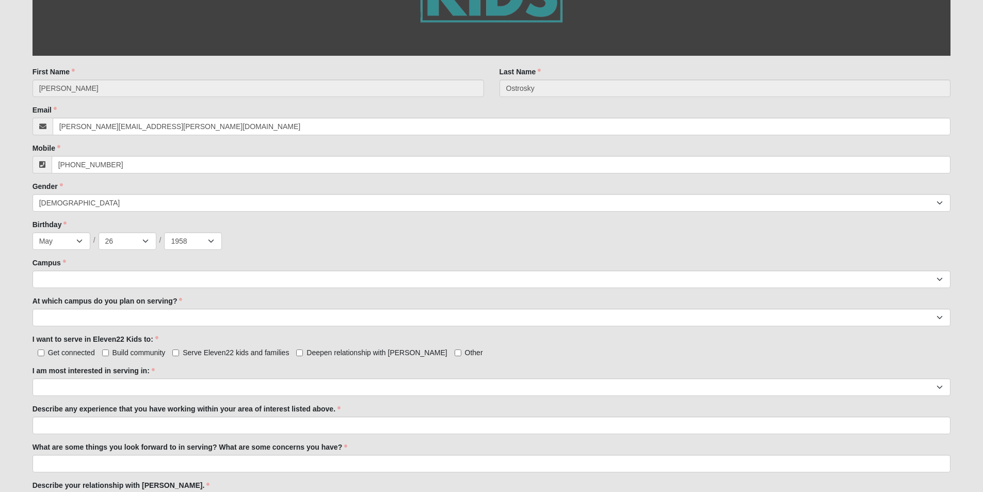
scroll to position [310, 0]
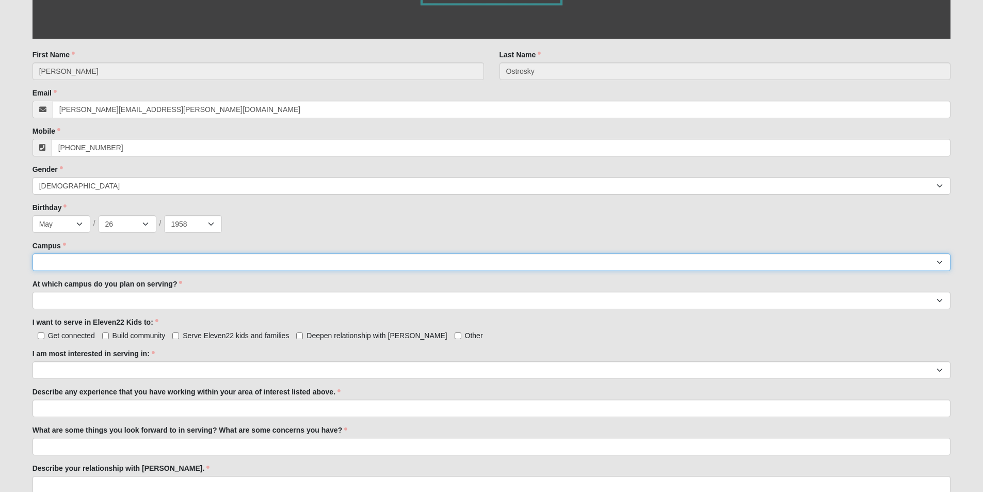
click at [121, 260] on select "Arlington Baymeadows Eleven22 Online Fleming Island Jesup Mandarin North Jax Or…" at bounding box center [492, 262] width 919 height 18
select select "19"
click at [33, 253] on select "Arlington Baymeadows Eleven22 Online Fleming Island Jesup Mandarin North Jax Or…" at bounding box center [492, 262] width 919 height 18
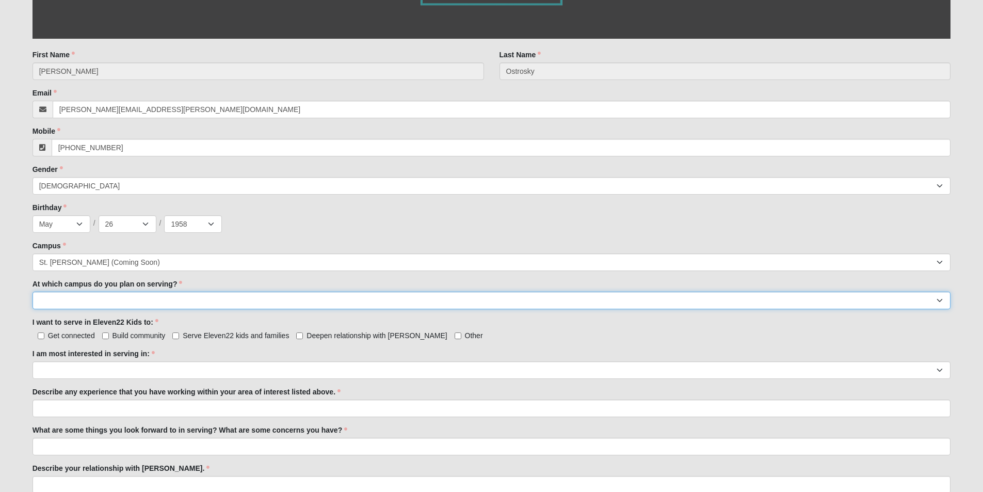
click at [241, 298] on select "Arlington Baymeadows Fleming Island Jesup Mandarin North Jax Orange Park Palatk…" at bounding box center [492, 301] width 919 height 18
select select "St. Augustine"
click at [33, 292] on select "Arlington Baymeadows Fleming Island Jesup Mandarin North Jax Orange Park Palatk…" at bounding box center [492, 301] width 919 height 18
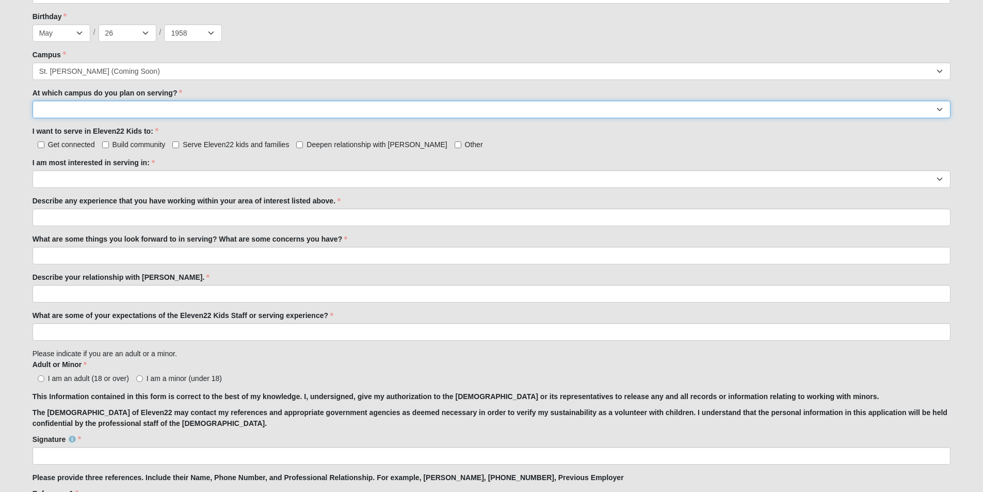
scroll to position [516, 0]
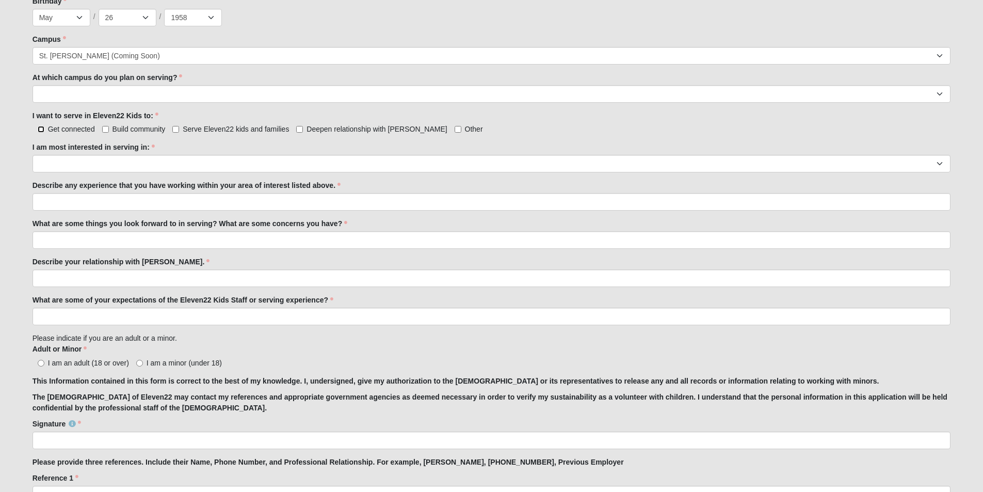
click at [42, 131] on input "Get connected" at bounding box center [41, 129] width 7 height 7
checkbox input "true"
click at [109, 132] on label "Build community" at bounding box center [133, 129] width 63 height 10
click at [109, 132] on input "Build community" at bounding box center [105, 129] width 7 height 7
checkbox input "true"
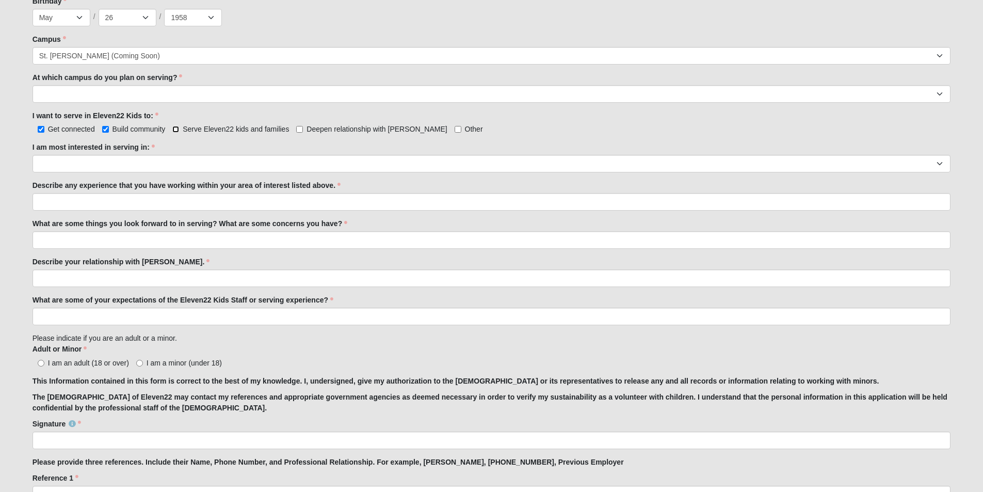
click at [175, 128] on input "Serve Eleven22 kids and families" at bounding box center [175, 129] width 7 height 7
checkbox input "true"
click at [298, 129] on input "Deepen relationship with Jesus" at bounding box center [299, 129] width 7 height 7
checkbox input "true"
click at [55, 164] on select "Registration Tour Guide Preschool Disciple Group Leader Elementary Disciple Gro…" at bounding box center [492, 164] width 919 height 18
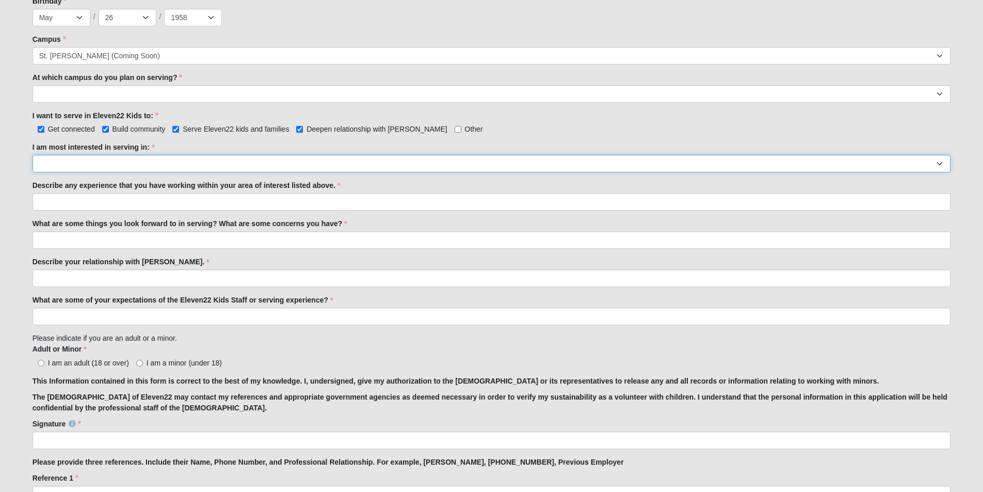
select select "Undecided"
click at [33, 155] on select "Registration Tour Guide Preschool Disciple Group Leader Elementary Disciple Gro…" at bounding box center [492, 164] width 919 height 18
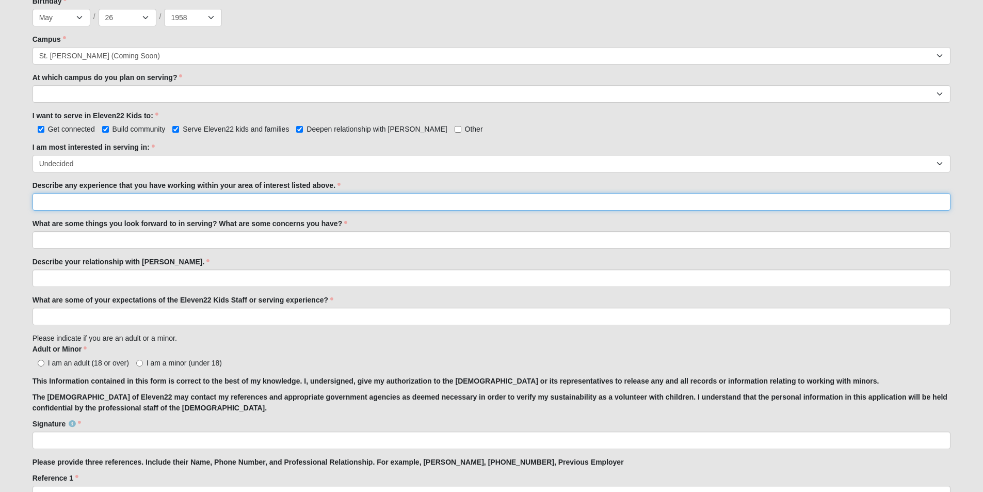
click at [72, 203] on input "Describe any experience that you have working within your area of interest list…" at bounding box center [492, 202] width 919 height 18
type input "I raised two beautiful girls and have 4 grandchildren that I care for as needed…"
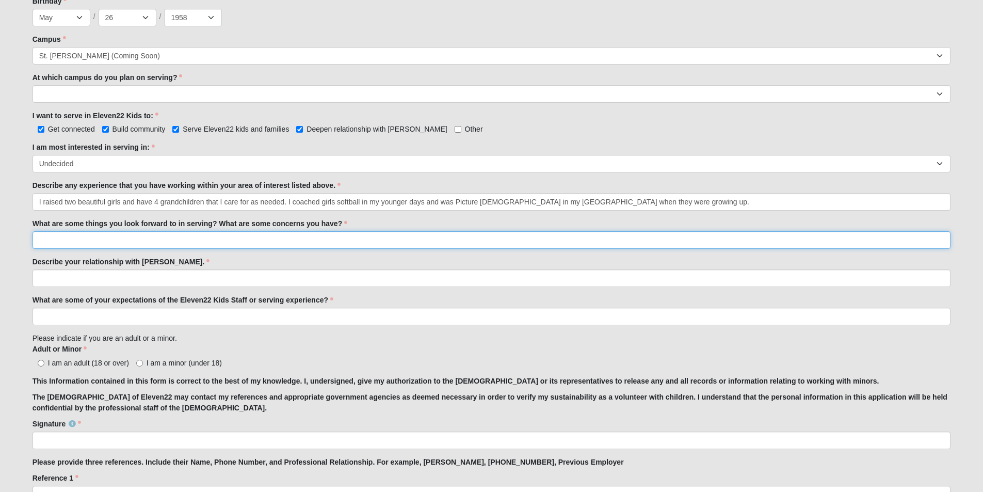
click at [42, 241] on input "What are some things you look forward to in serving? What are some concerns you…" at bounding box center [492, 240] width 919 height 18
type input "Look forward to helping my grandchildren have a relationship with God and they …"
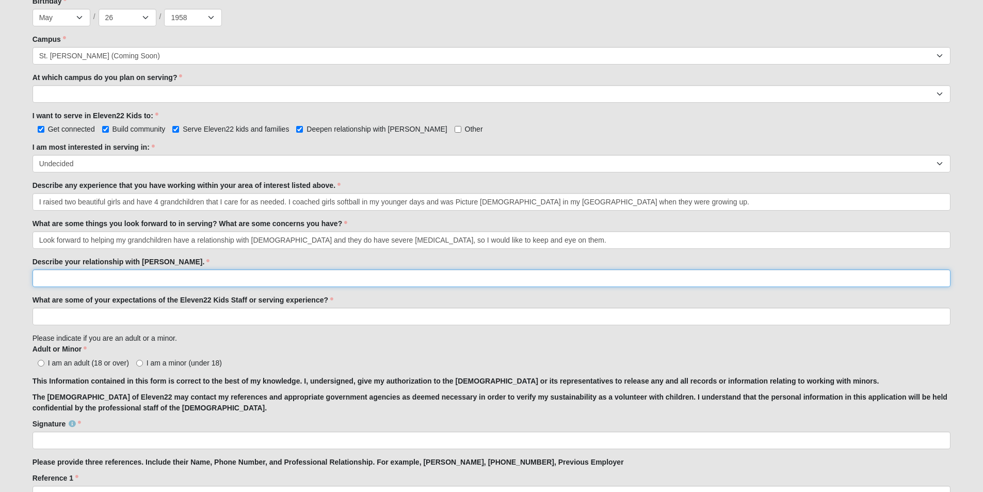
click at [47, 277] on input "Describe your relationship with Jesus." at bounding box center [492, 278] width 919 height 18
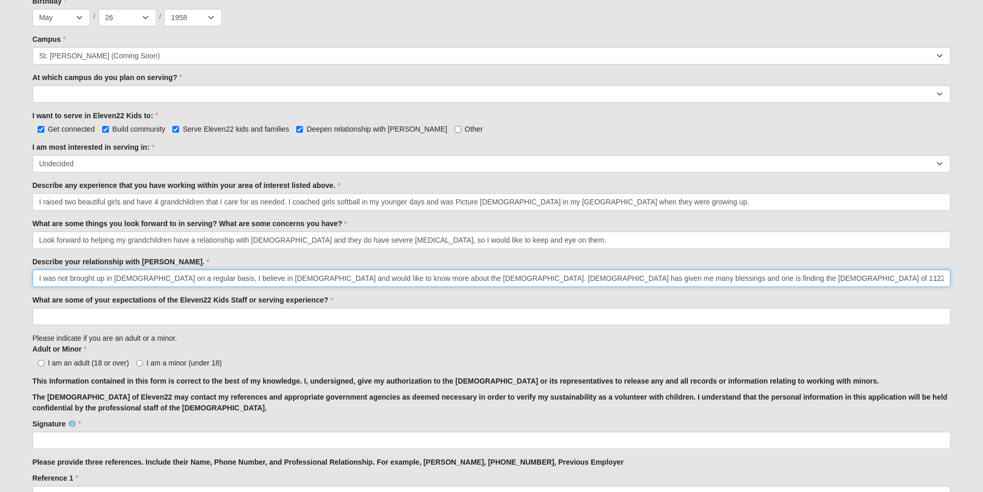
type input "I was not brought up in church on a regular basis, I believe in God and would l…"
click at [53, 317] on input "What are some of your expectations of the Eleven22 Kids Staff or serving experi…" at bounding box center [492, 317] width 919 height 18
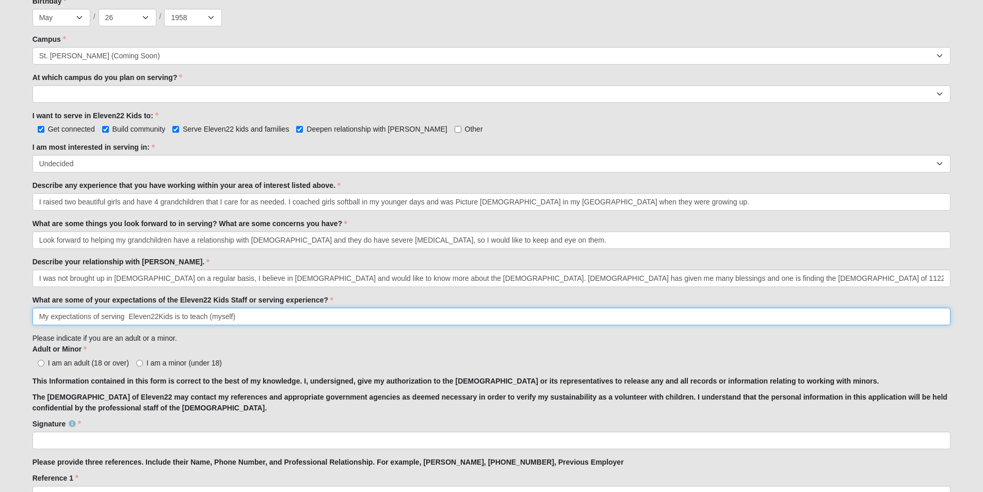
click at [209, 315] on input "My expectations of serving Eleven22Kids is to teach (myself)" at bounding box center [492, 317] width 919 height 18
click at [290, 316] on input "My expectations of serving Eleven22Kids is to teach the Kids and (myself)" at bounding box center [492, 317] width 919 height 18
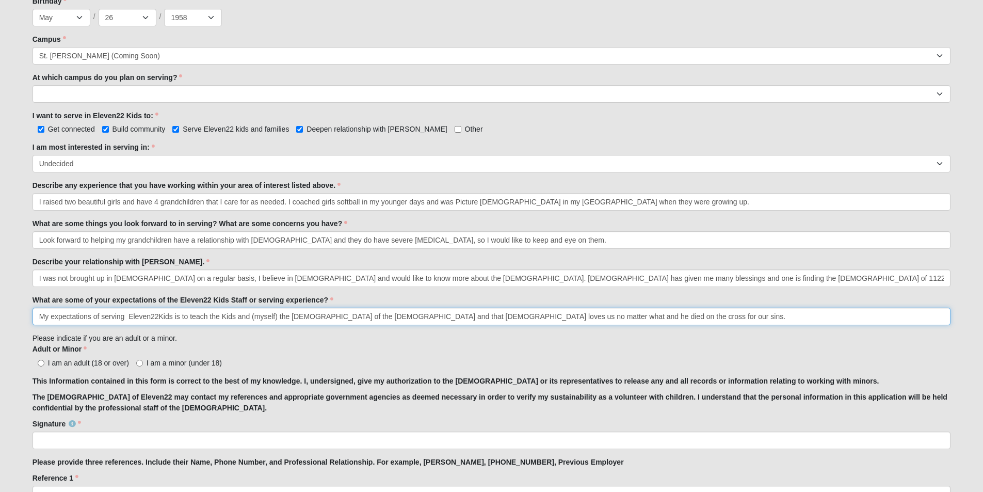
type input "My expectations of serving Eleven22Kids is to teach the Kids and (myself) the g…"
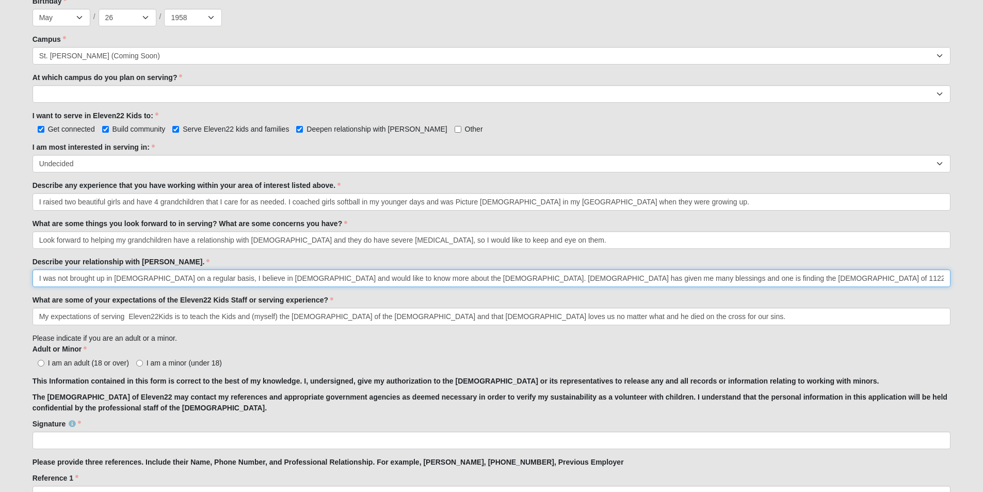
drag, startPoint x: 324, startPoint y: 278, endPoint x: 308, endPoint y: 277, distance: 16.6
click at [308, 277] on input "I was not brought up in church on a regular basis, I believe in God and would l…" at bounding box center [492, 278] width 919 height 18
click at [710, 275] on input "I was not brought up in church on a regular basis, I believe in God and would l…" at bounding box center [492, 278] width 919 height 18
type input "I was not brought up in church on a regular basis, I believe in God and would l…"
click at [40, 362] on input "I am an adult (18 or over)" at bounding box center [41, 363] width 7 height 7
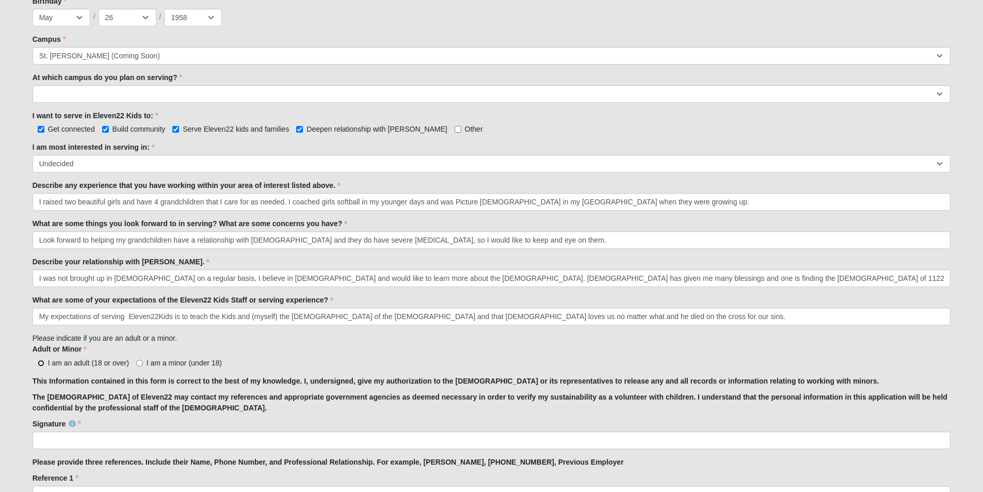
radio input "true"
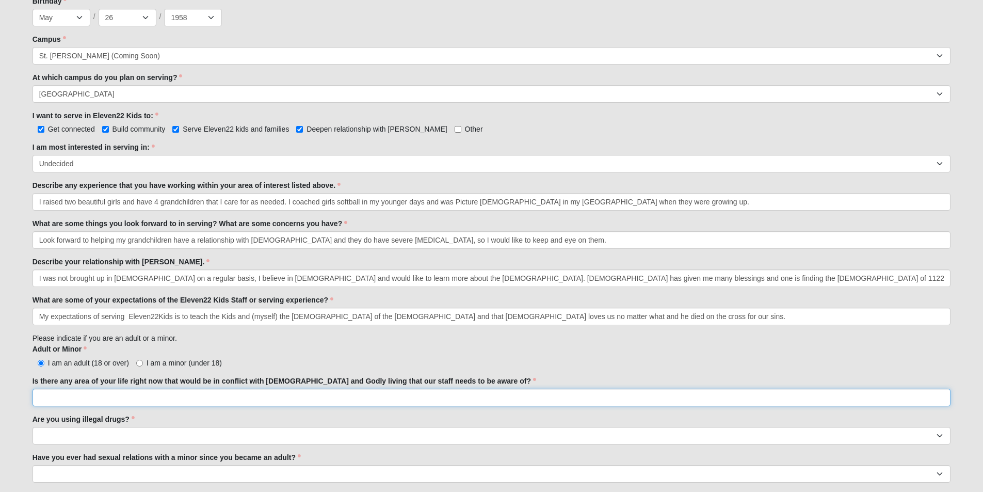
click at [99, 396] on input "Is there any area of your life right now that would be in conflict with biblica…" at bounding box center [492, 398] width 919 height 18
type input "No"
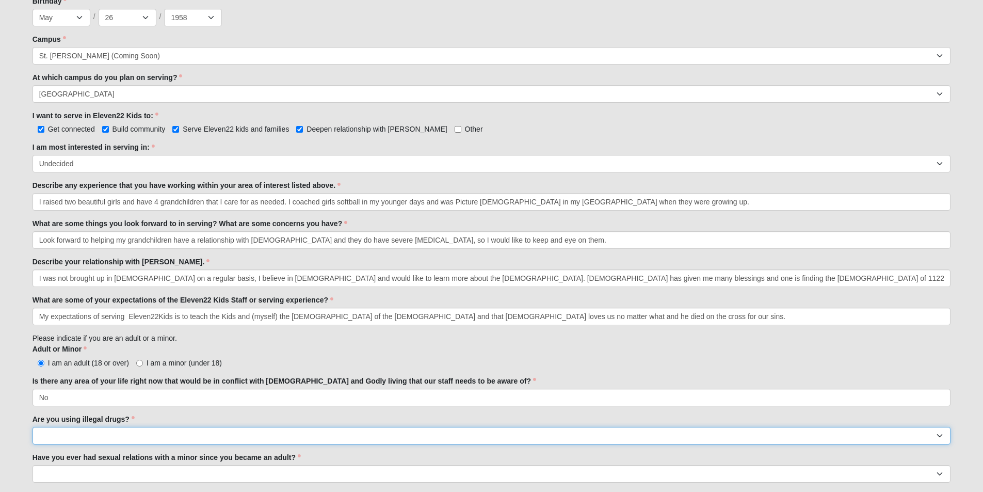
click at [83, 434] on select "Yes No" at bounding box center [492, 436] width 919 height 18
select select "No"
click at [33, 427] on select "Yes No" at bounding box center [492, 436] width 919 height 18
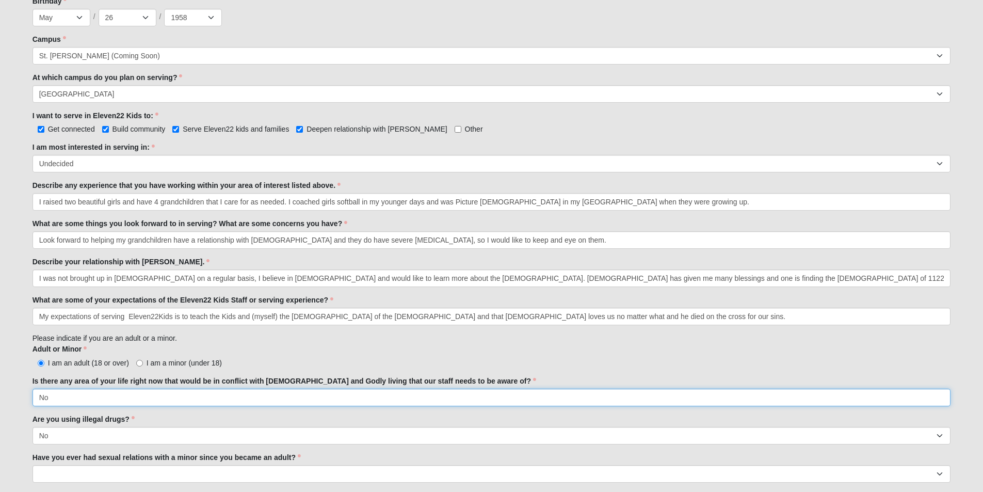
click at [170, 397] on input "No" at bounding box center [492, 398] width 919 height 18
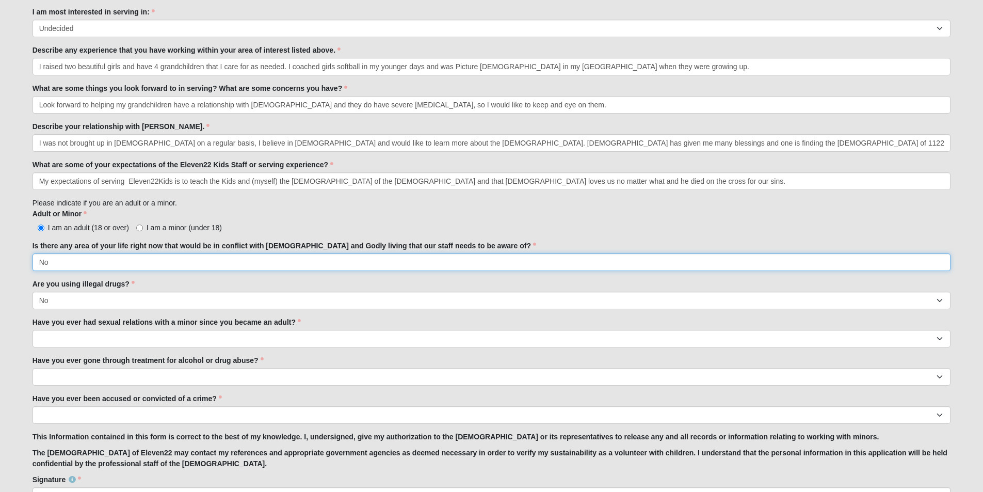
scroll to position [671, 0]
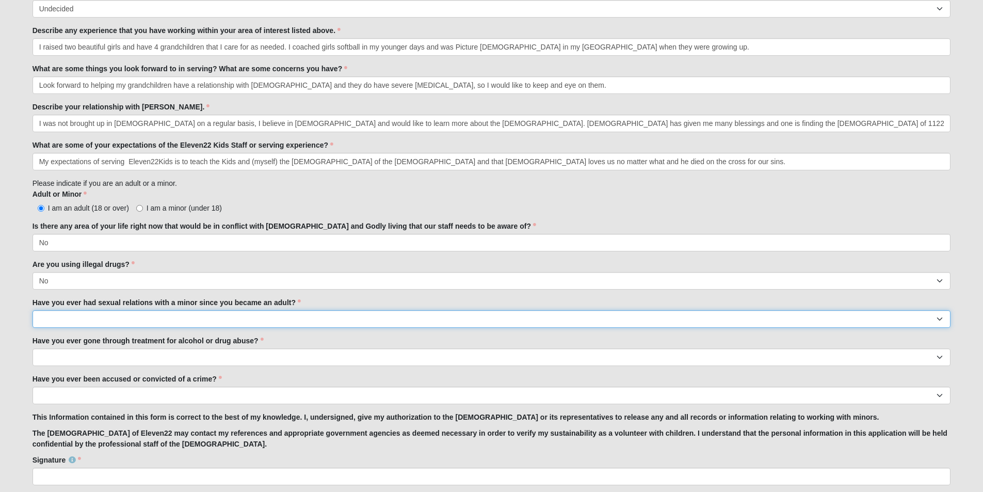
click at [92, 317] on select "Yes No" at bounding box center [492, 319] width 919 height 18
select select "No"
click at [33, 310] on select "Yes No" at bounding box center [492, 319] width 919 height 18
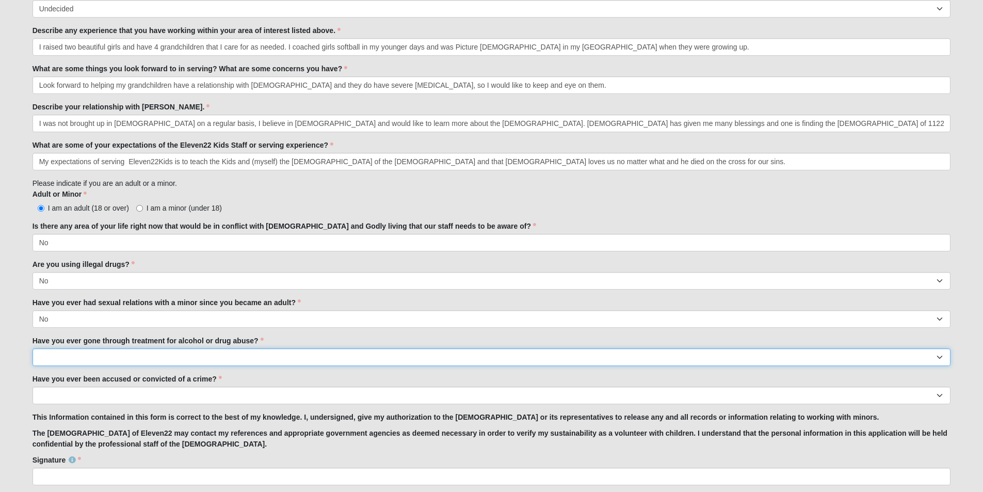
click at [219, 360] on select "Yes No" at bounding box center [492, 357] width 919 height 18
select select "No"
click at [33, 348] on select "Yes No" at bounding box center [492, 357] width 919 height 18
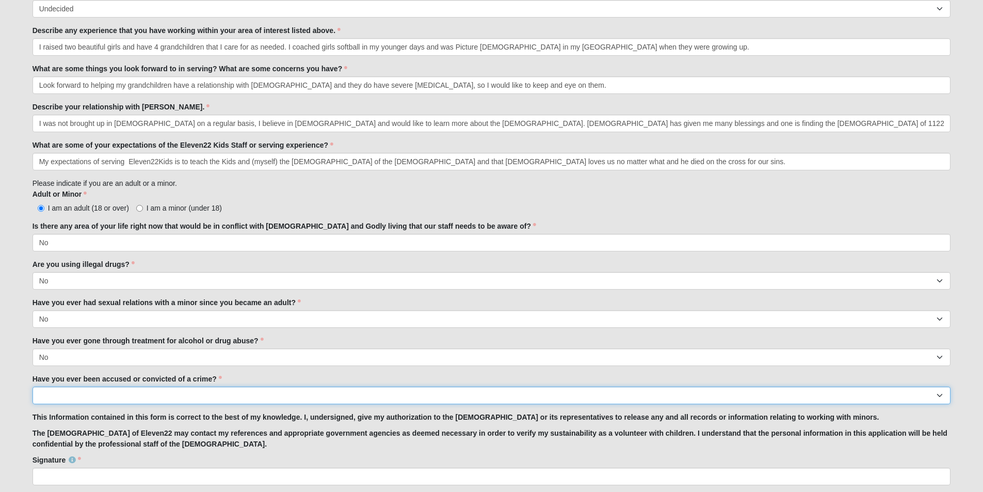
click at [239, 398] on select "Yes No" at bounding box center [492, 396] width 919 height 18
select select "No"
click at [33, 387] on select "Yes No" at bounding box center [492, 396] width 919 height 18
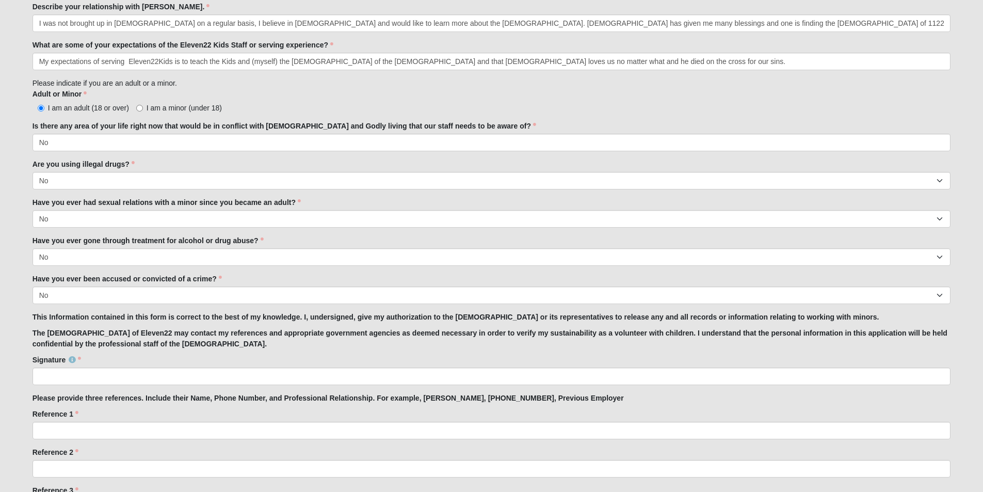
scroll to position [774, 0]
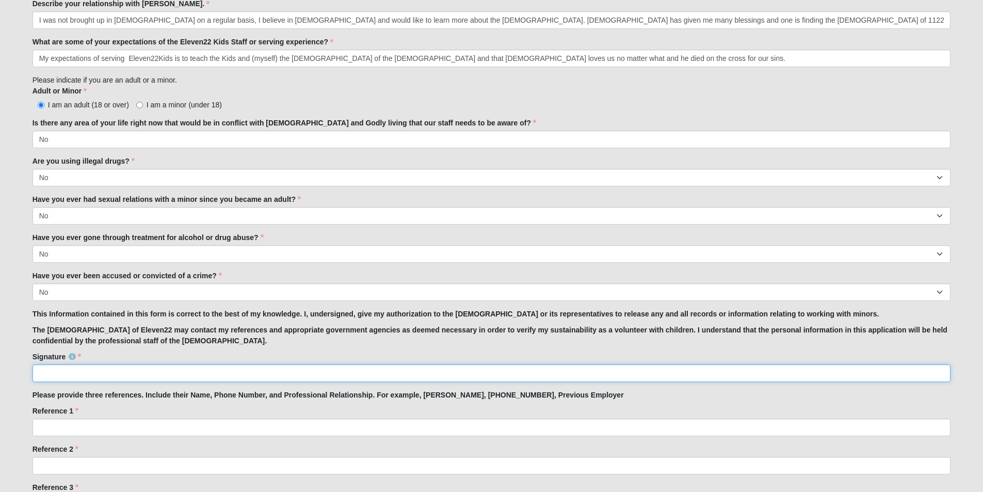
click at [136, 374] on input "Signature" at bounding box center [492, 373] width 919 height 18
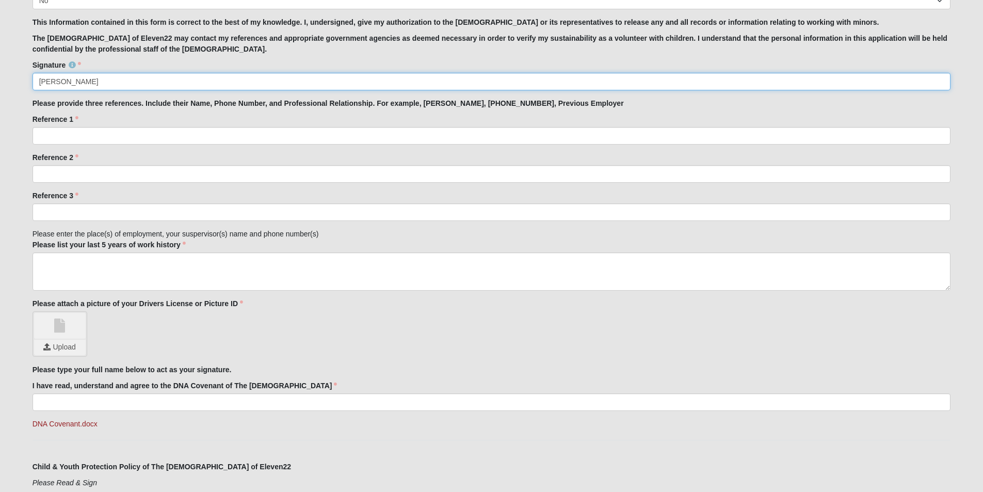
scroll to position [1032, 0]
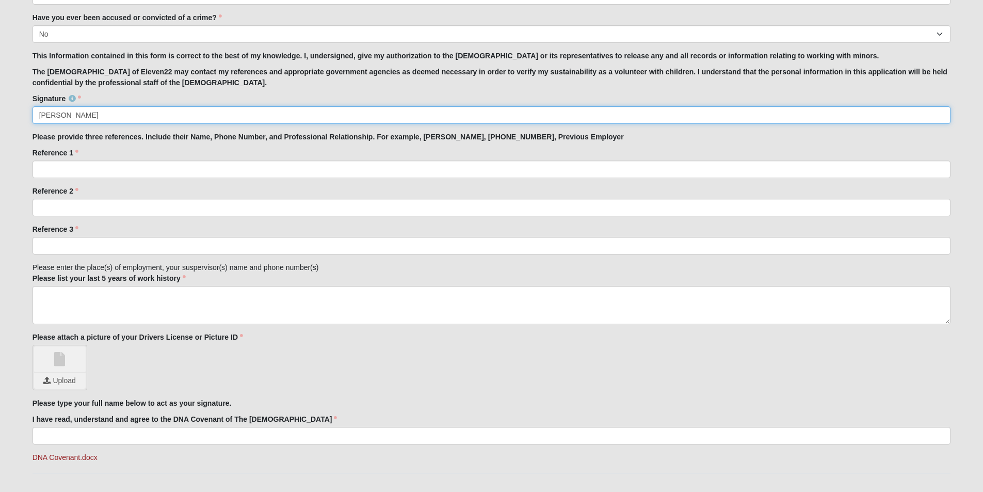
type input "[PERSON_NAME]"
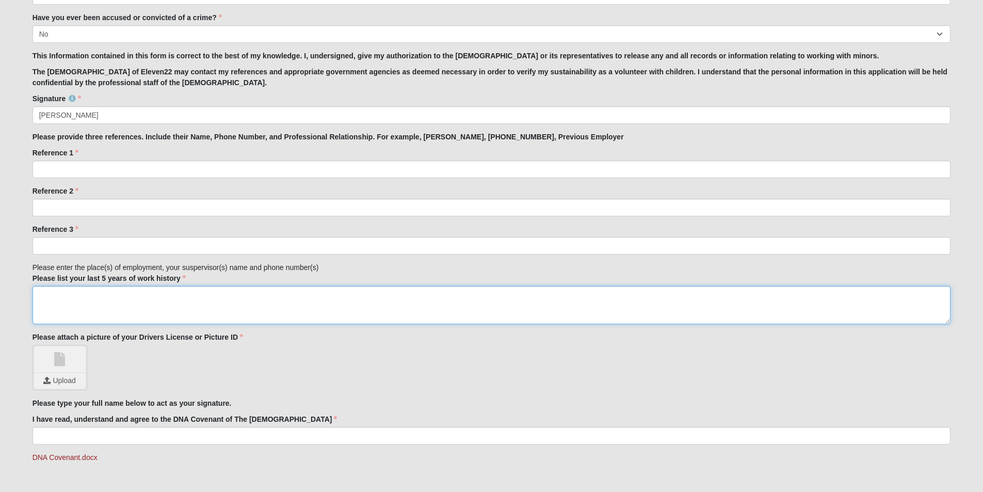
click at [68, 296] on textarea "Please list your last 5 years of work history" at bounding box center [492, 305] width 919 height 38
type textarea "I have not worked in over 10 years."
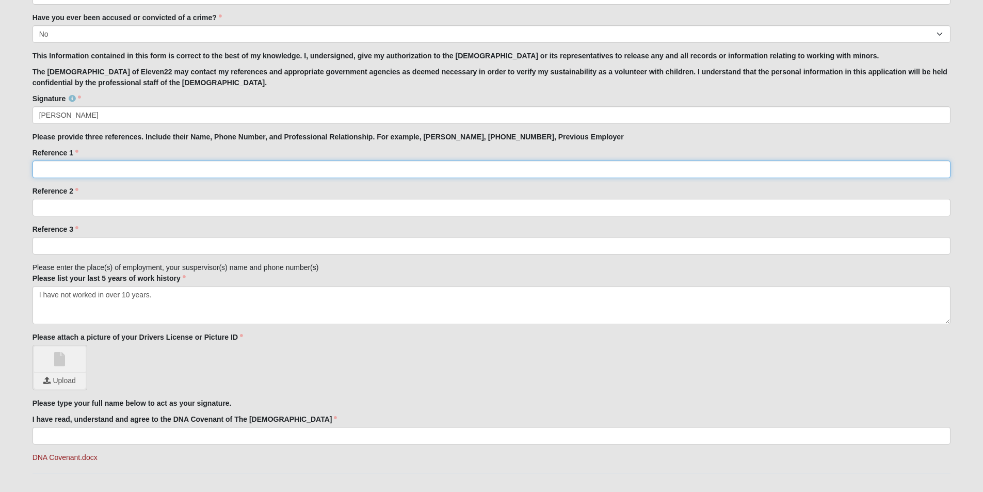
click at [139, 169] on input "Reference 1" at bounding box center [492, 170] width 919 height 18
type input "Jackie Giacco Business Owner 321-794-6457"
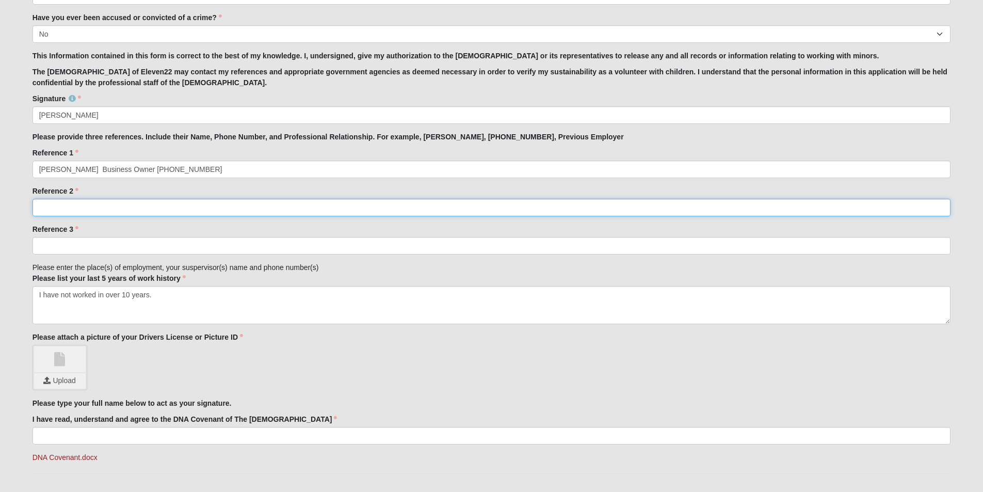
click at [57, 206] on input "Reference 2" at bounding box center [492, 208] width 919 height 18
type input "Lynda Hepner Friend since Elementary School 760-828-2753"
click at [60, 243] on input "Reference 3" at bounding box center [492, 246] width 919 height 18
type input "Diana Kaufman Family Friend 724-518-9440"
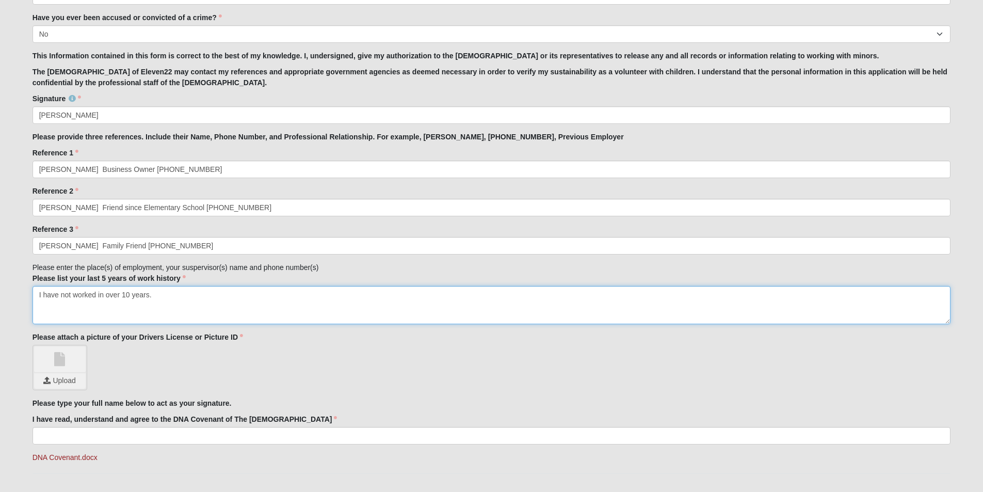
drag, startPoint x: 187, startPoint y: 300, endPoint x: 204, endPoint y: 298, distance: 17.7
click at [188, 300] on textarea "I have not worked in over 10 years." at bounding box center [492, 305] width 919 height 38
click at [379, 294] on textarea "I have not worked in over 10 years. i am a registered realtor with the state of…" at bounding box center [492, 305] width 919 height 38
click at [660, 296] on textarea "I have not worked in over 10 years. i am a registered realtor with the state of…" at bounding box center [492, 305] width 919 height 38
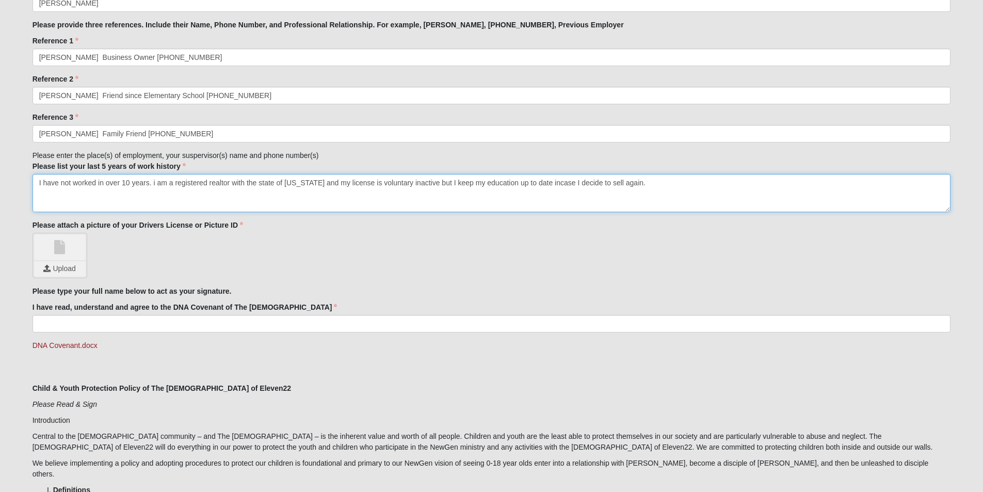
scroll to position [1187, 0]
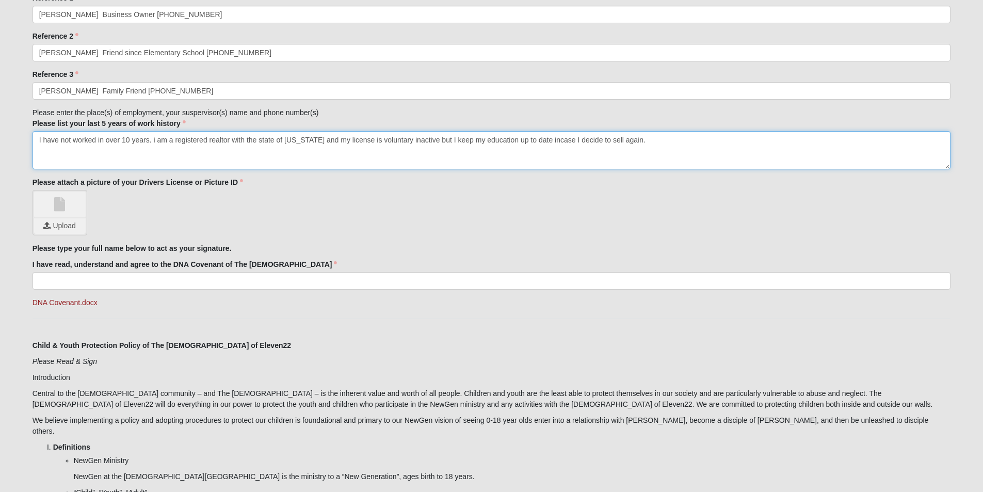
type textarea "I have not worked in over 10 years. i am a registered realtor with the state of…"
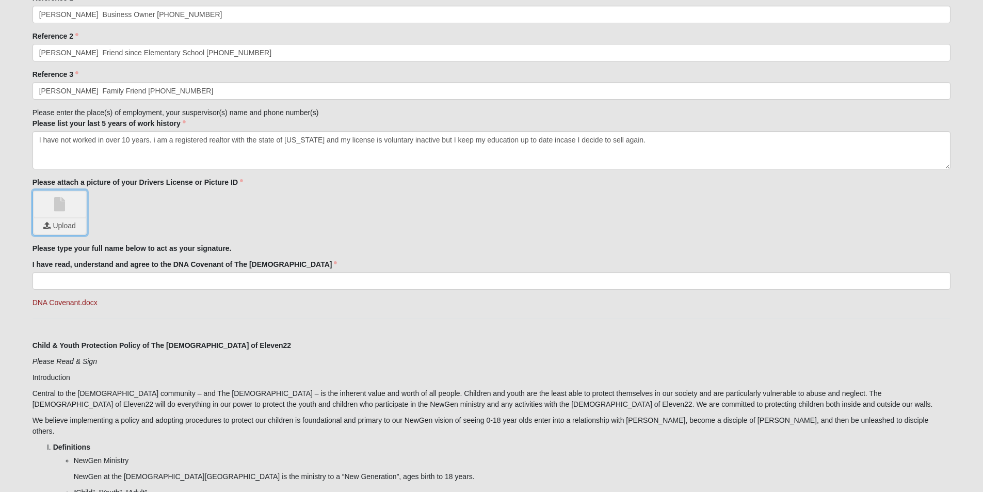
click at [62, 218] on input "file" at bounding box center [60, 225] width 52 height 15
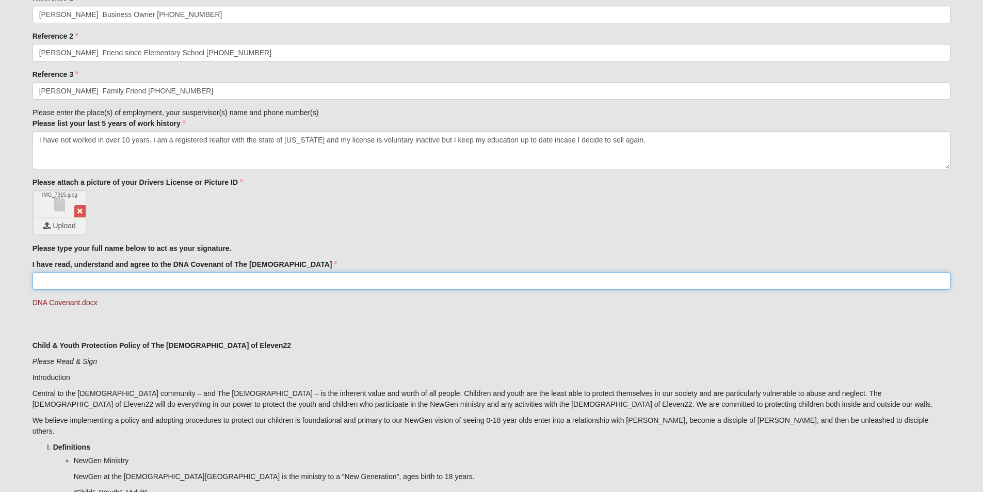
drag, startPoint x: 109, startPoint y: 280, endPoint x: 117, endPoint y: 280, distance: 7.7
click at [109, 280] on input "I have read, understand and agree to the DNA Covenant of The Church of Eleven22" at bounding box center [492, 281] width 919 height 18
type input "[PERSON_NAME]"
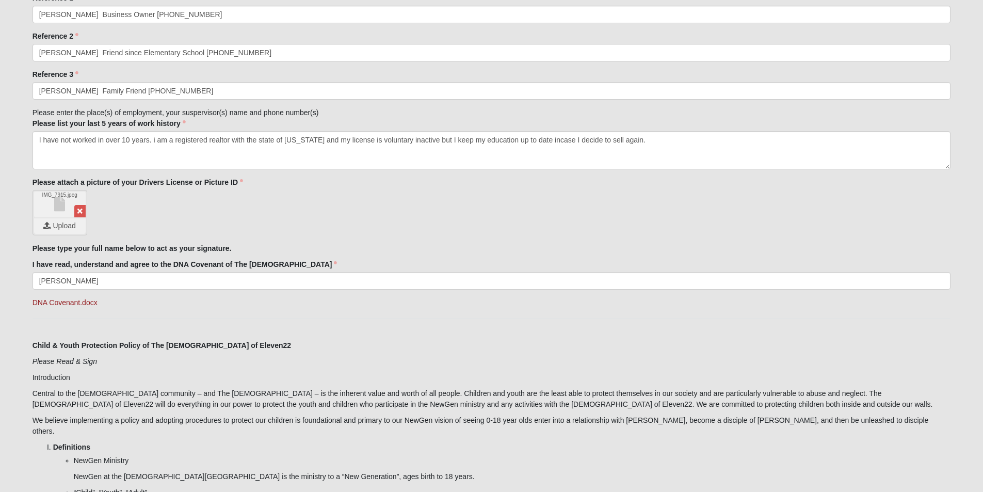
type input "FL"
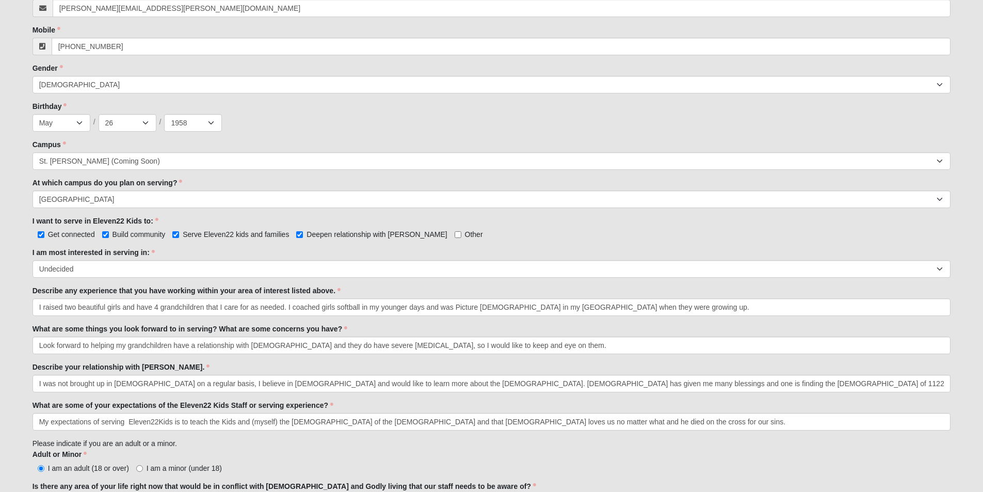
scroll to position [406, 0]
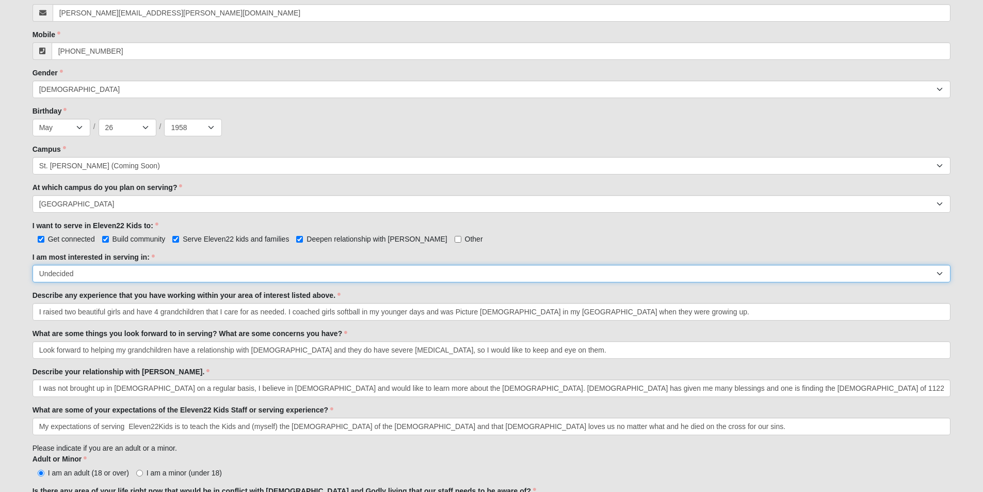
click at [176, 270] on select "Registration Tour Guide Preschool Disciple Group Leader Elementary Disciple Gro…" at bounding box center [492, 274] width 919 height 18
click at [33, 265] on select "Registration Tour Guide Preschool Disciple Group Leader Elementary Disciple Gro…" at bounding box center [492, 274] width 919 height 18
click at [155, 271] on select "Registration Tour Guide Preschool Disciple Group Leader Elementary Disciple Gro…" at bounding box center [492, 274] width 919 height 18
select select "Undecided"
click at [33, 265] on select "Registration Tour Guide Preschool Disciple Group Leader Elementary Disciple Gro…" at bounding box center [492, 274] width 919 height 18
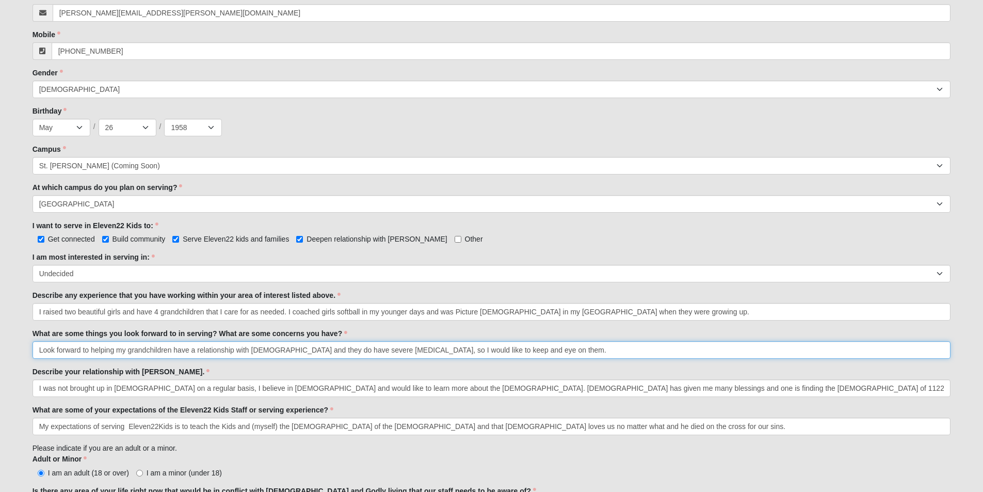
drag, startPoint x: 346, startPoint y: 351, endPoint x: 325, endPoint y: 356, distance: 21.2
click at [325, 356] on input "Look forward to helping my grandchildren have a relationship with God and they …" at bounding box center [492, 350] width 919 height 18
click at [516, 348] on input "Look forward to helping my grandchildren have a relationship with God and they …" at bounding box center [492, 350] width 919 height 18
type input "Look forward to helping my grandchildren have a relationship with God and they …"
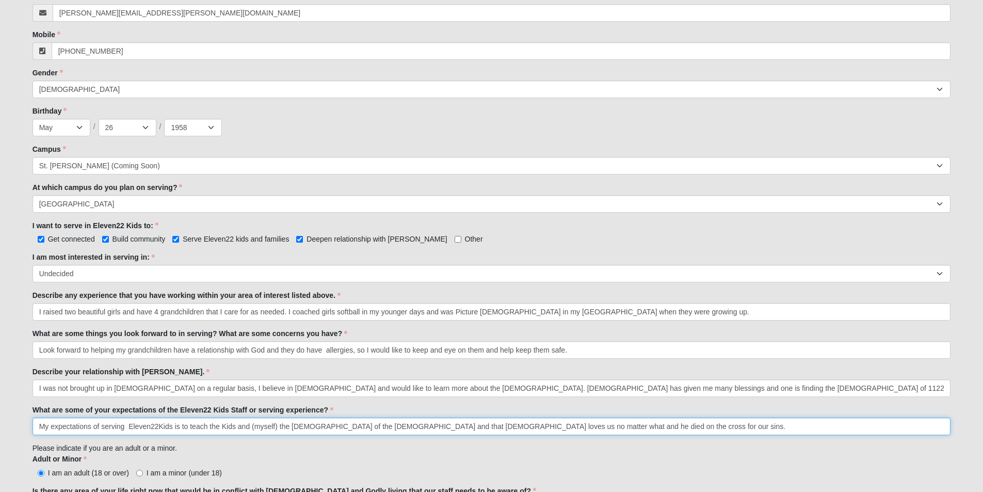
click at [189, 427] on input "My expectations of serving Eleven22Kids is to teach the Kids and (myself) the g…" at bounding box center [492, 427] width 919 height 18
click at [617, 428] on input "My expectations of serving Eleven22Kids is to help teach the Kids and (myself) …" at bounding box center [492, 427] width 919 height 18
click at [188, 427] on input "My expectations of serving Eleven22Kids is to help teach the Kids and (myself) …" at bounding box center [492, 427] width 919 height 18
click at [233, 425] on input "My expectations of serving Eleven22Kids is to have fun help teach the Kids and …" at bounding box center [492, 427] width 919 height 18
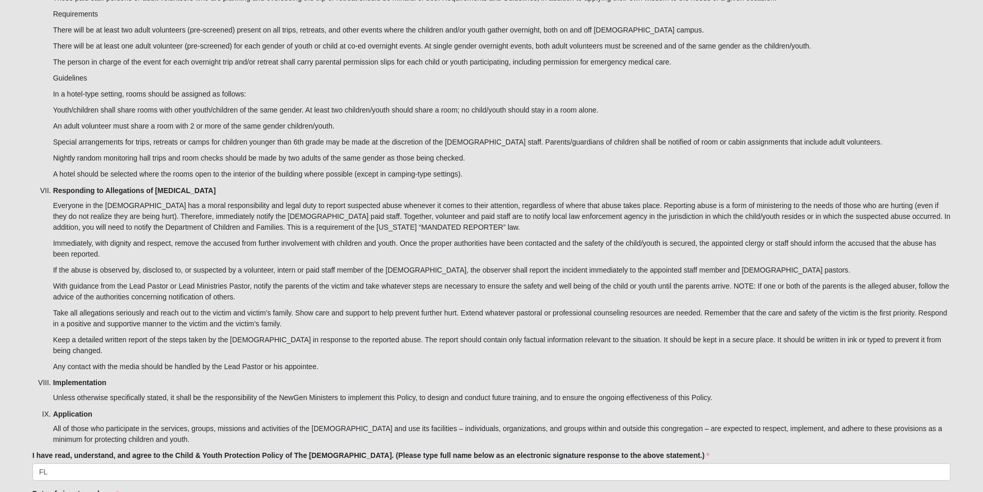
scroll to position [3039, 0]
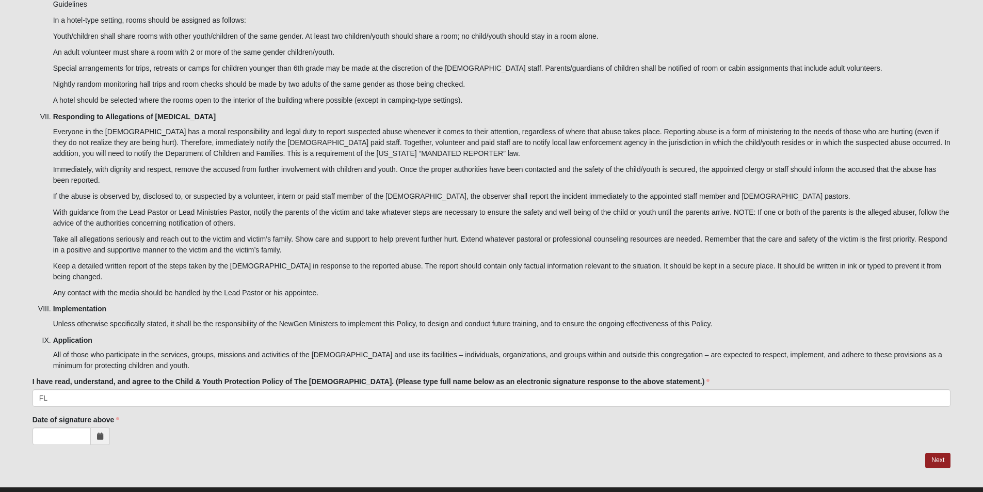
type input "My expectations of serving Eleven22Kids is to have fun helping teach the Kids a…"
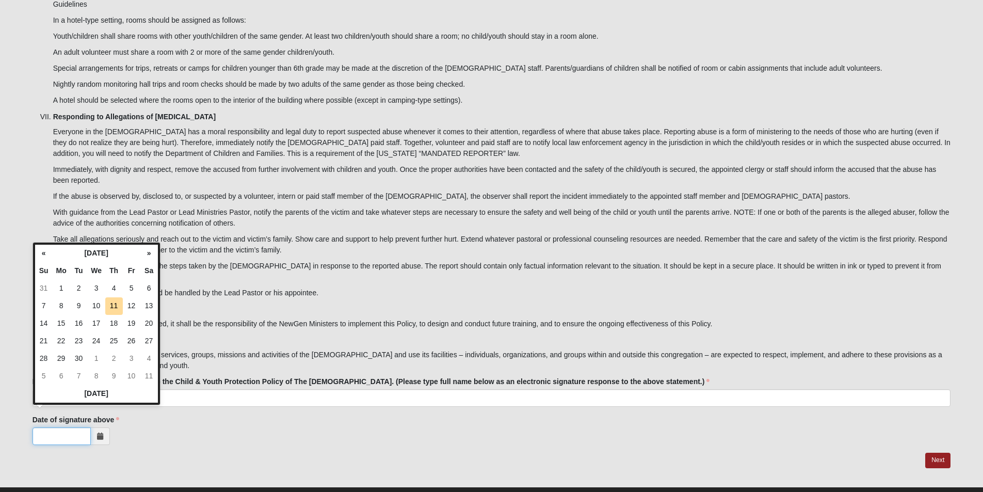
click at [52, 427] on input "Date of signature above" at bounding box center [62, 436] width 58 height 18
click at [113, 307] on td "11" at bounding box center [114, 306] width 18 height 18
type input "09/11/2025"
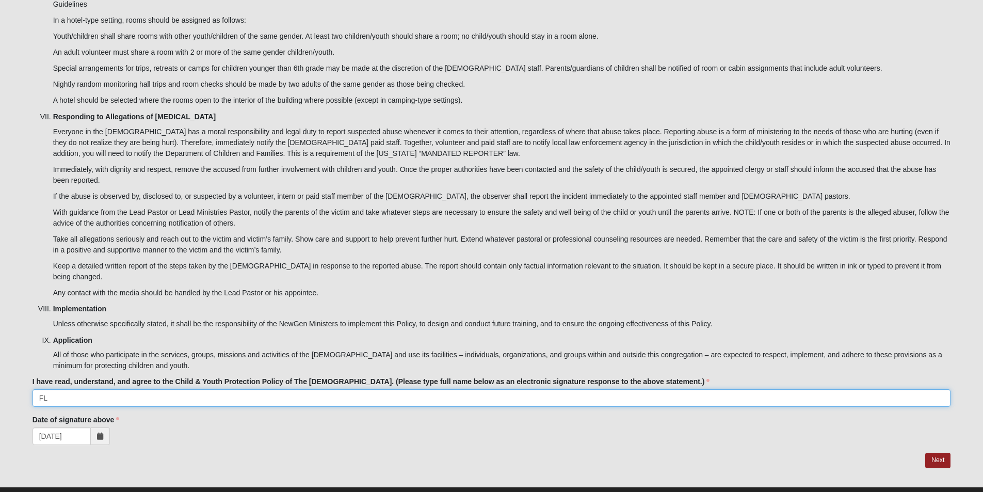
click at [69, 389] on input "FL" at bounding box center [492, 398] width 919 height 18
type input "F"
type input "[PERSON_NAME]"
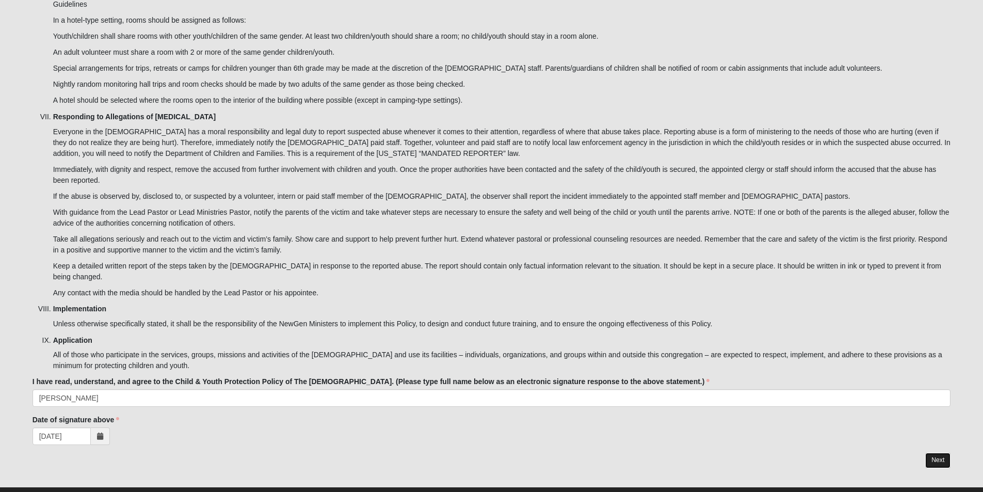
click at [939, 453] on link "Next" at bounding box center [937, 460] width 25 height 15
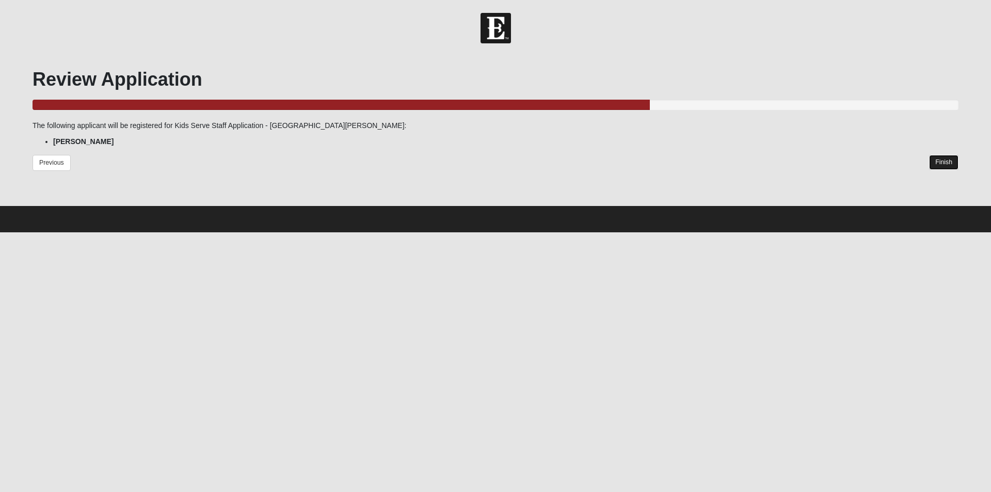
click at [943, 161] on link "Finish" at bounding box center [943, 162] width 29 height 15
